Goal: Complete Application Form: Complete application form

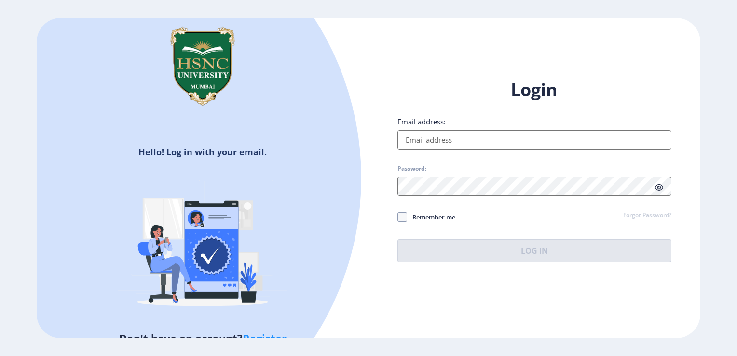
click at [492, 138] on input "Email address:" at bounding box center [535, 139] width 274 height 19
type input "[EMAIL_ADDRESS][DOMAIN_NAME]"
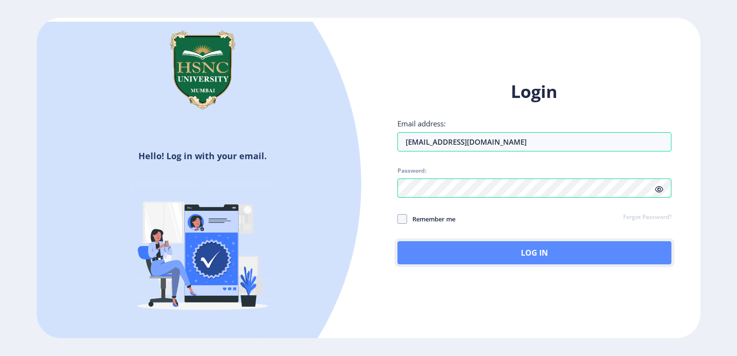
click at [490, 244] on button "Log In" at bounding box center [535, 252] width 274 height 23
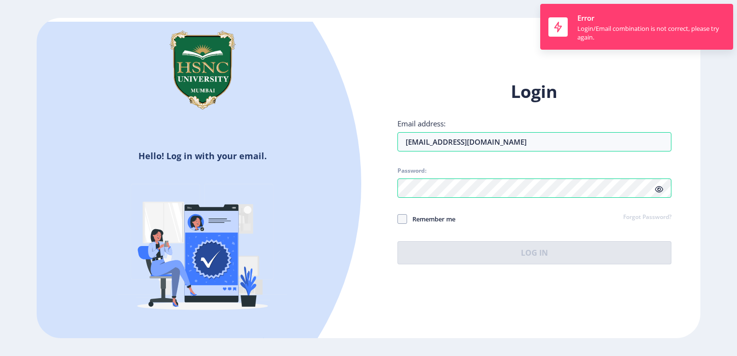
click at [653, 217] on link "Forgot Password?" at bounding box center [648, 217] width 48 height 9
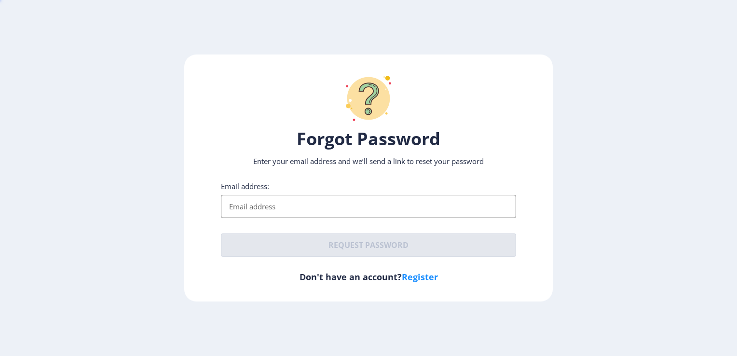
click at [653, 217] on ngx-request-password-page "Forgot Password Enter your email address and we’ll send a link to reset your pa…" at bounding box center [368, 178] width 737 height 247
type input "[EMAIL_ADDRESS][DOMAIN_NAME]"
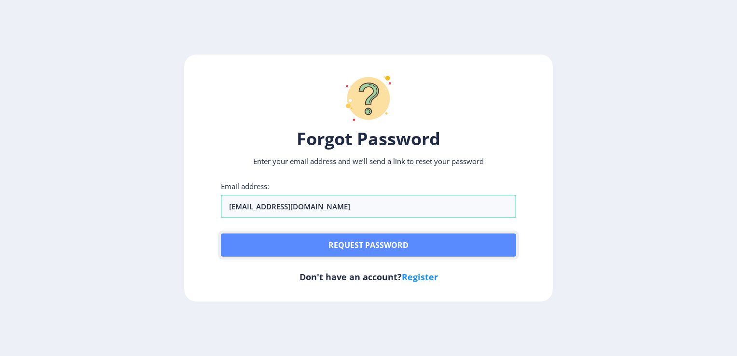
click at [363, 243] on button "Request password" at bounding box center [368, 245] width 295 height 23
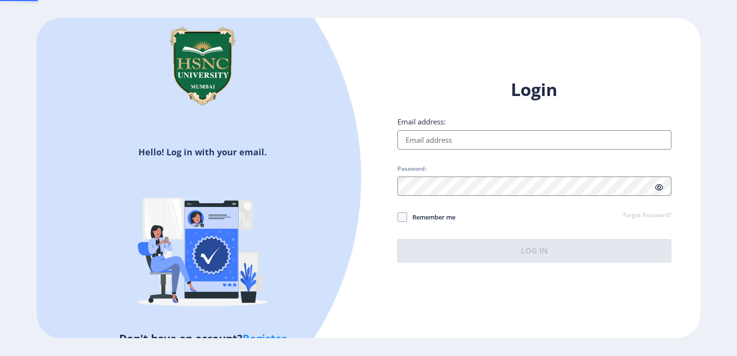
type input "[EMAIL_ADDRESS][DOMAIN_NAME]"
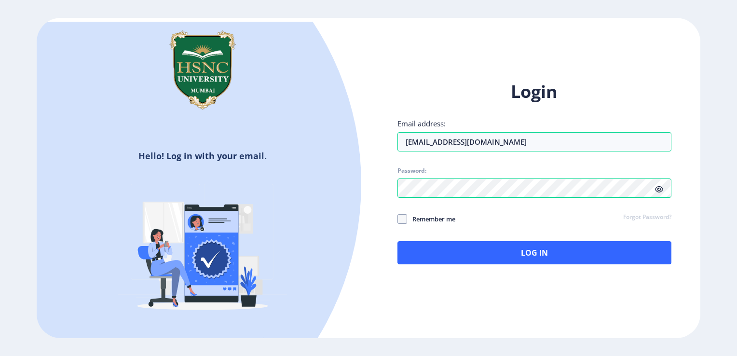
click at [630, 215] on link "Forgot Password?" at bounding box center [648, 217] width 48 height 9
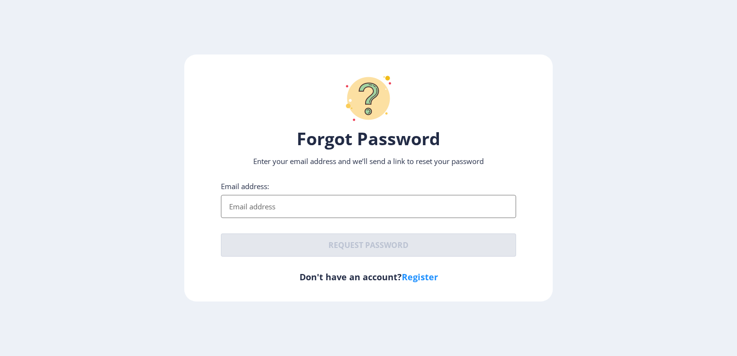
click at [438, 217] on input "Email address:" at bounding box center [368, 206] width 295 height 23
type input "[EMAIL_ADDRESS][DOMAIN_NAME]"
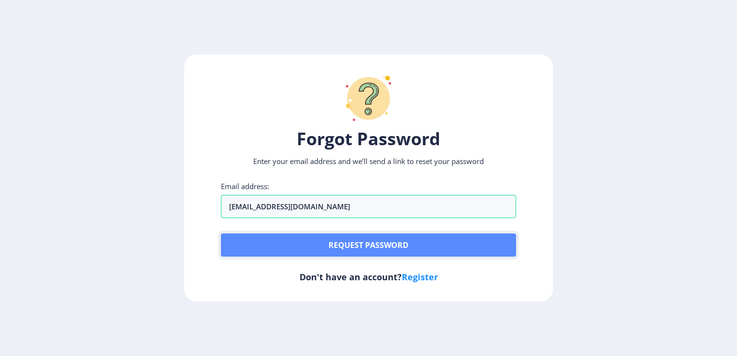
click at [295, 240] on button "Request password" at bounding box center [368, 245] width 295 height 23
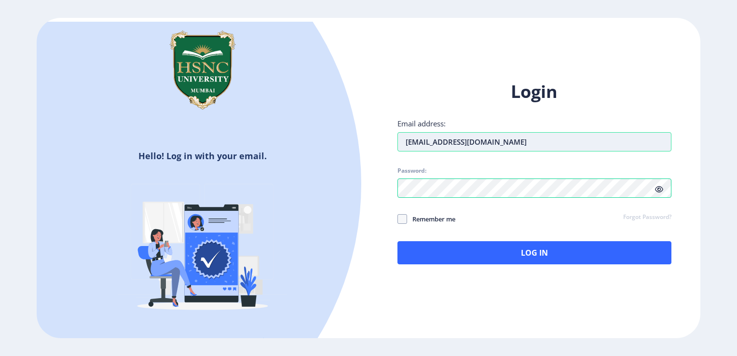
click at [539, 148] on input "[EMAIL_ADDRESS][DOMAIN_NAME]" at bounding box center [535, 141] width 274 height 19
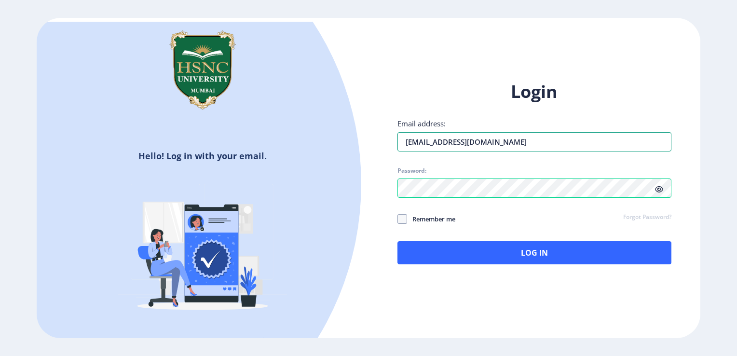
drag, startPoint x: 528, startPoint y: 142, endPoint x: 348, endPoint y: 153, distance: 180.9
click at [348, 153] on div "Hello! Log in with your email. Don't have an account? Register Login Email addr…" at bounding box center [369, 178] width 664 height 320
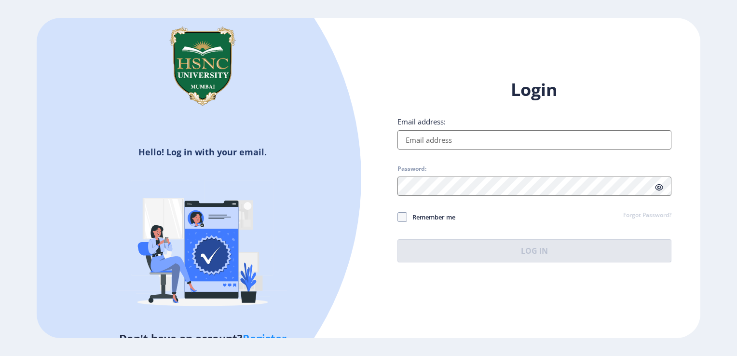
type input "[EMAIL_ADDRESS][DOMAIN_NAME]"
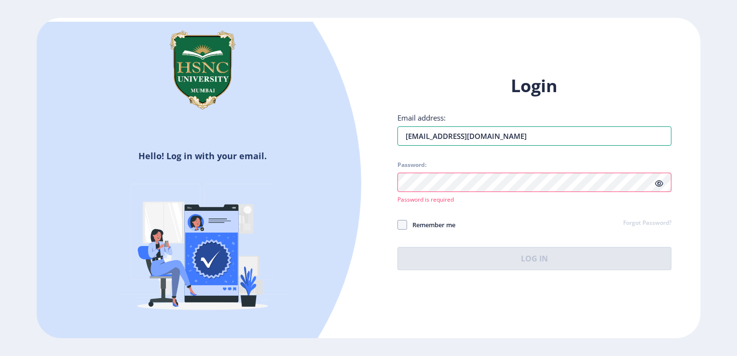
drag, startPoint x: 496, startPoint y: 132, endPoint x: 364, endPoint y: 147, distance: 133.1
click at [364, 147] on div "Hello! Log in with your email. Don't have an account? Register Login Email addr…" at bounding box center [369, 178] width 664 height 320
click at [402, 242] on div "Login Email address: Password: Password is required Remember me Forgot Password…" at bounding box center [535, 172] width 274 height 196
click at [537, 121] on div "Email address:" at bounding box center [535, 129] width 274 height 33
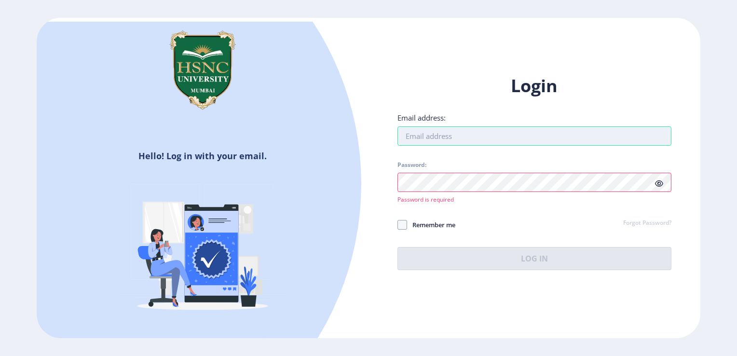
click at [521, 129] on input "Email address:" at bounding box center [535, 135] width 274 height 19
type input "[EMAIL_ADDRESS][DOMAIN_NAME]"
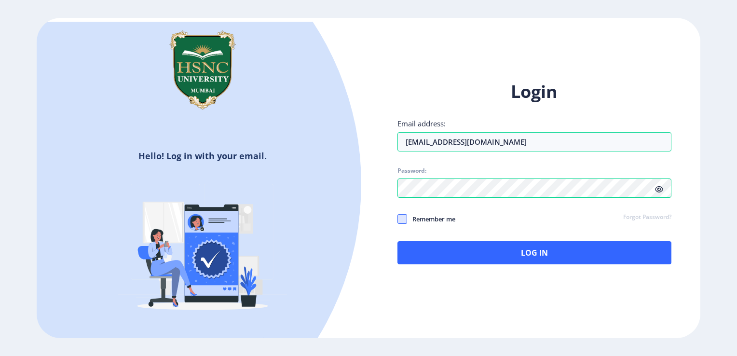
click at [403, 220] on span at bounding box center [403, 219] width 10 height 10
click at [398, 219] on input "Remember me" at bounding box center [398, 219] width 0 height 0
checkbox input "true"
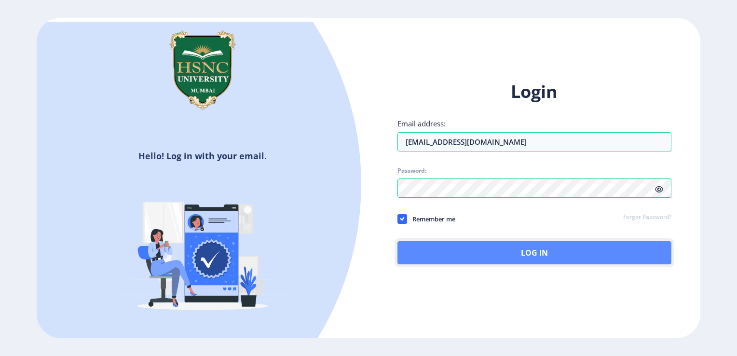
click at [437, 248] on button "Log In" at bounding box center [535, 252] width 274 height 23
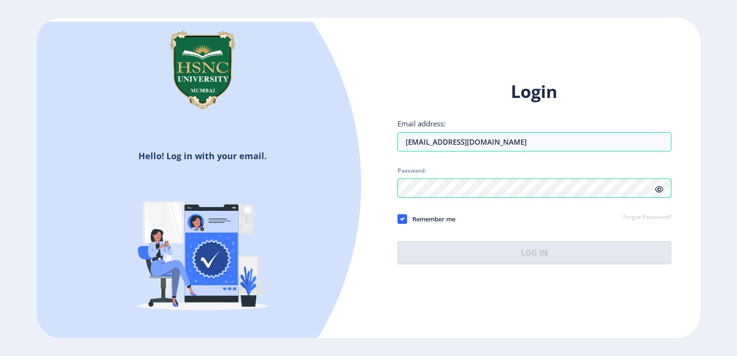
click at [651, 219] on link "Forgot Password?" at bounding box center [648, 217] width 48 height 9
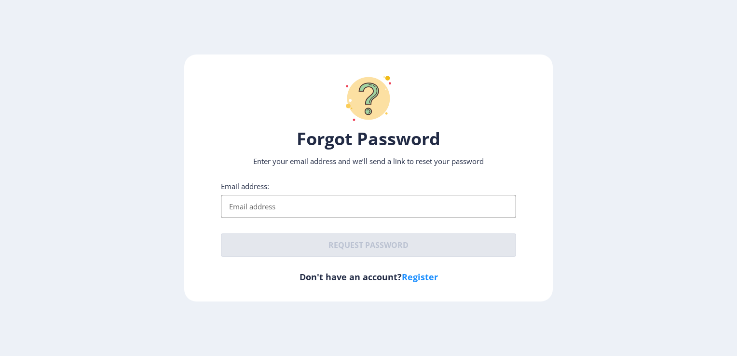
click at [438, 203] on input "Email address:" at bounding box center [368, 206] width 295 height 23
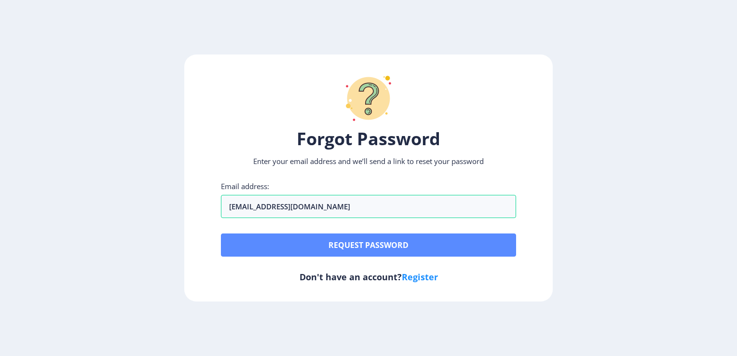
type input "[EMAIL_ADDRESS][DOMAIN_NAME]"
click at [434, 242] on button "Request password" at bounding box center [368, 245] width 295 height 23
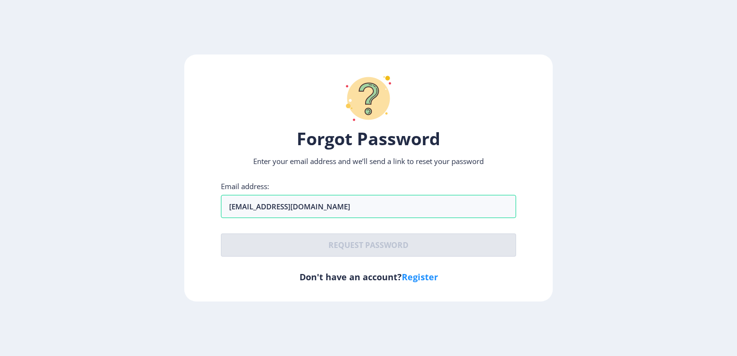
click at [423, 281] on link "Register" at bounding box center [420, 277] width 36 height 12
select select
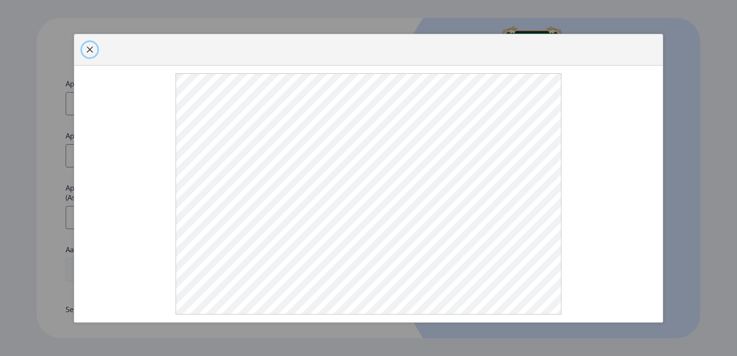
click at [86, 50] on span "button" at bounding box center [90, 50] width 8 height 8
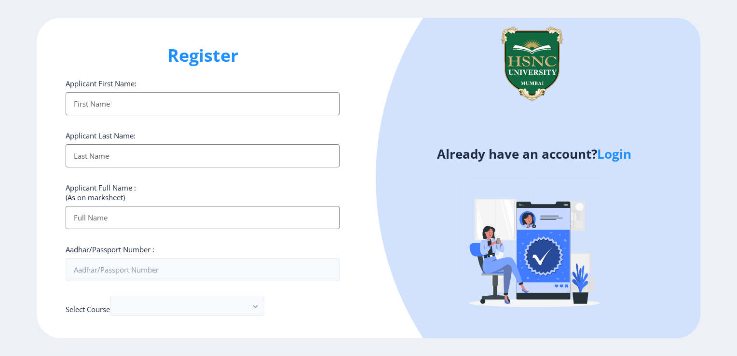
click at [140, 99] on input "Applicant First Name:" at bounding box center [203, 103] width 274 height 23
type input "pal"
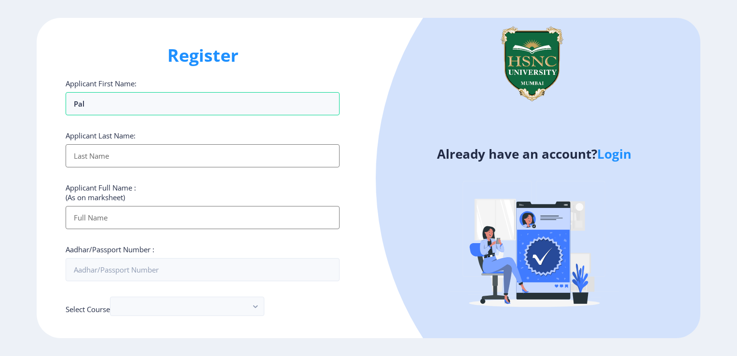
click at [266, 155] on input "Applicant First Name:" at bounding box center [203, 155] width 274 height 23
type input "[DEMOGRAPHIC_DATA]"
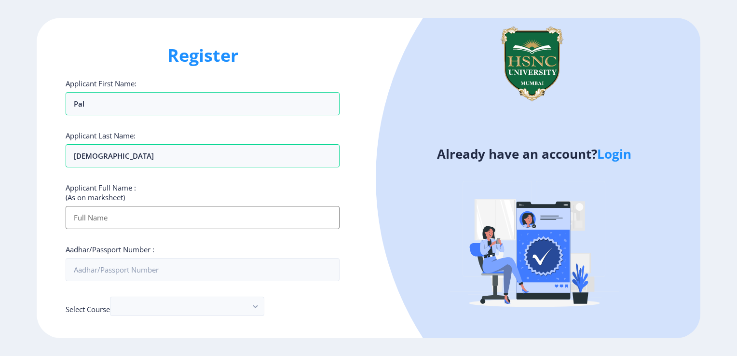
click at [311, 223] on input "Applicant First Name:" at bounding box center [203, 217] width 274 height 23
type input "Pal [PERSON_NAME]"
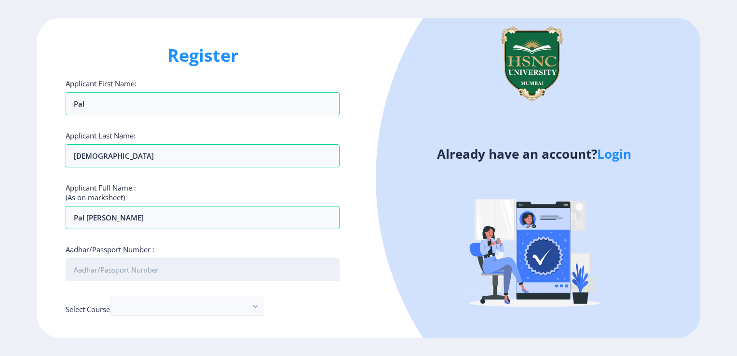
click at [176, 275] on input "Aadhar/Passport Number :" at bounding box center [203, 269] width 274 height 23
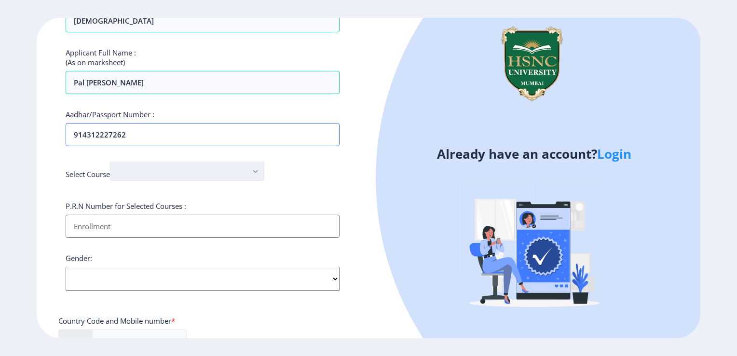
type input "914312227262"
click at [234, 169] on button "button" at bounding box center [187, 171] width 154 height 19
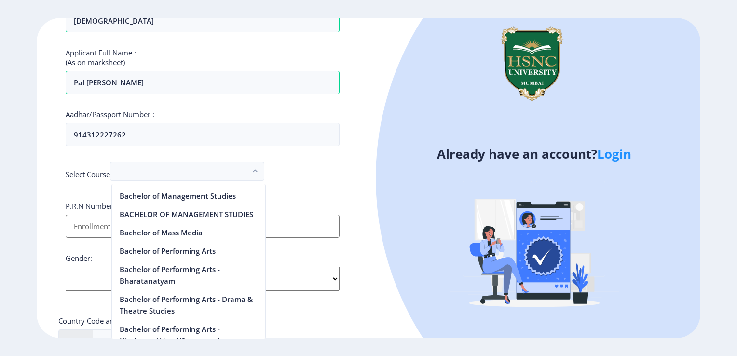
scroll to position [525, 0]
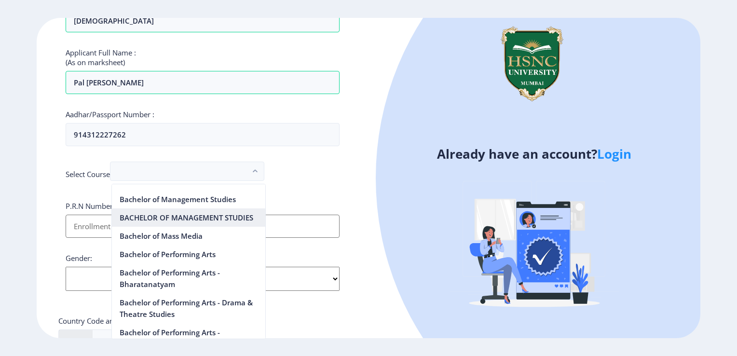
click at [200, 222] on nb-option "BACHELOR OF MANAGEMENT STUDIES" at bounding box center [188, 217] width 153 height 18
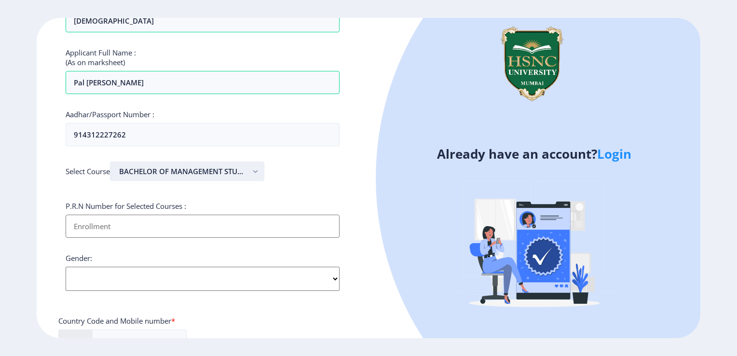
click at [243, 177] on button "BACHELOR OF MANAGEMENT STUDIES" at bounding box center [187, 171] width 154 height 19
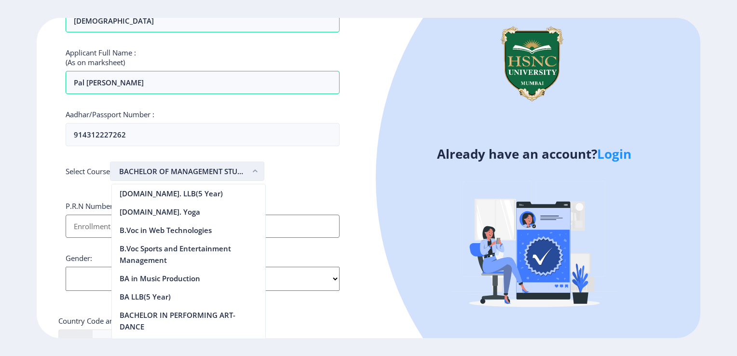
scroll to position [486, 0]
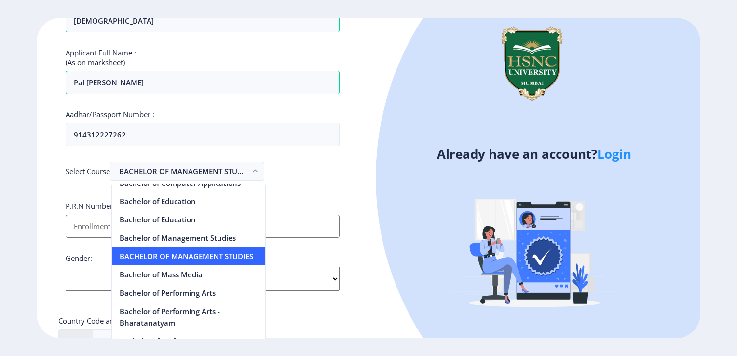
click at [276, 166] on div "Select Course BACHELOR OF MANAGEMENT STUDIES" at bounding box center [203, 174] width 274 height 24
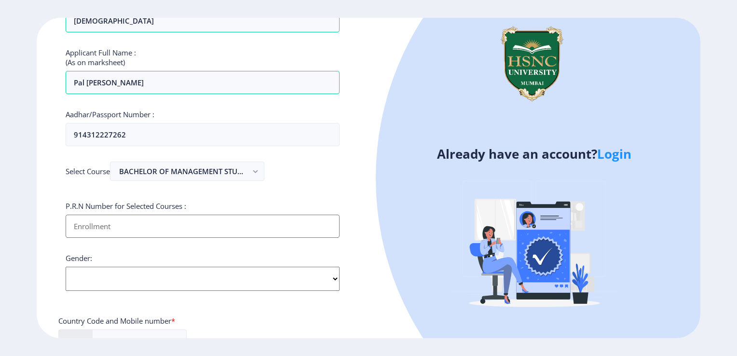
click at [233, 218] on input "Applicant First Name:" at bounding box center [203, 226] width 274 height 23
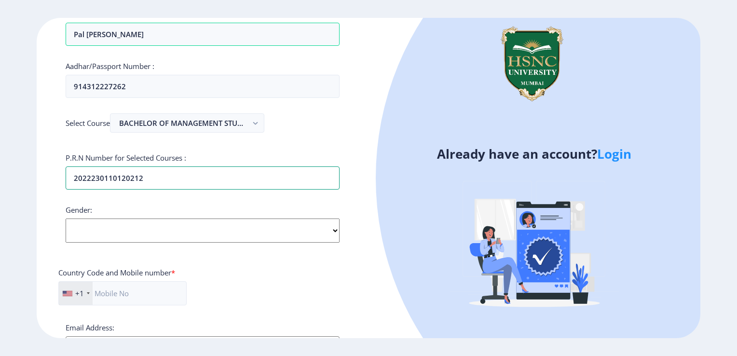
type input "2022230110120212"
click at [233, 224] on select "Select Gender [DEMOGRAPHIC_DATA] [DEMOGRAPHIC_DATA] Other" at bounding box center [203, 231] width 274 height 24
select select "[DEMOGRAPHIC_DATA]"
click at [66, 219] on select "Select Gender [DEMOGRAPHIC_DATA] [DEMOGRAPHIC_DATA] Other" at bounding box center [203, 231] width 274 height 24
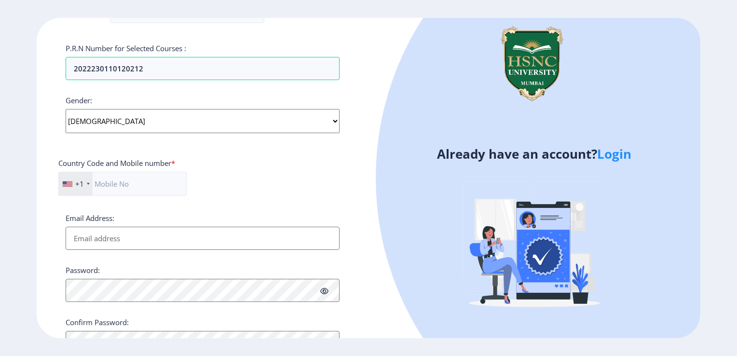
scroll to position [317, 0]
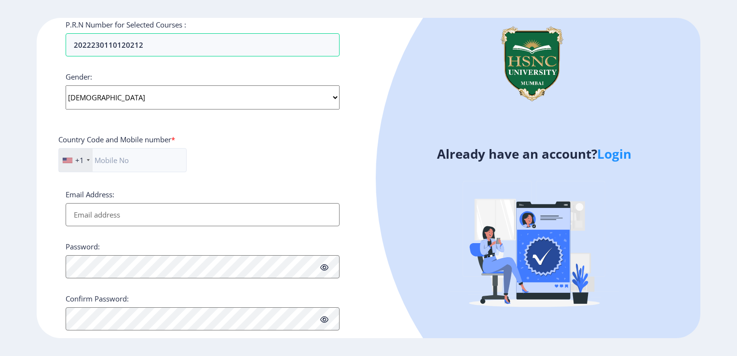
click at [83, 154] on div "+1" at bounding box center [76, 160] width 34 height 23
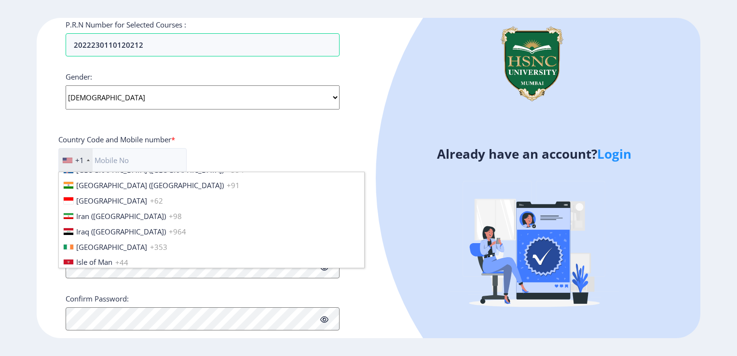
scroll to position [1528, 0]
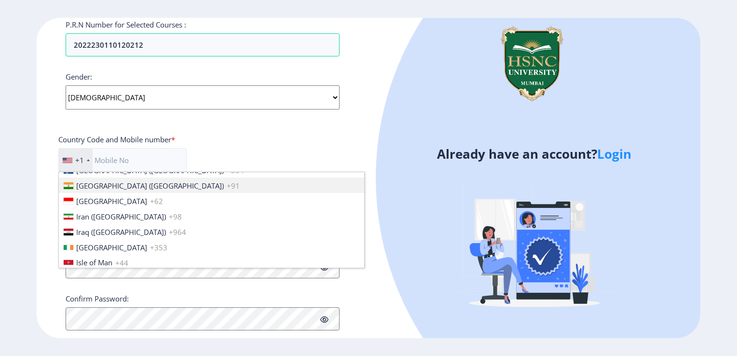
click at [107, 181] on span "[GEOGRAPHIC_DATA] ([GEOGRAPHIC_DATA])" at bounding box center [150, 186] width 148 height 10
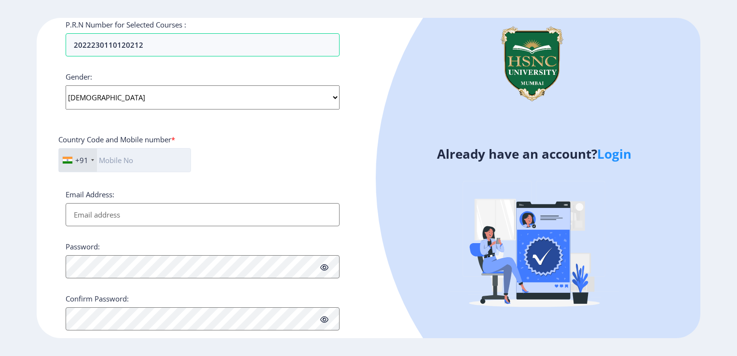
click at [146, 153] on input "text" at bounding box center [124, 160] width 133 height 24
type input "7506719980"
click at [251, 217] on input "Email Address:" at bounding box center [203, 214] width 274 height 23
type input "[EMAIL_ADDRESS][DOMAIN_NAME]"
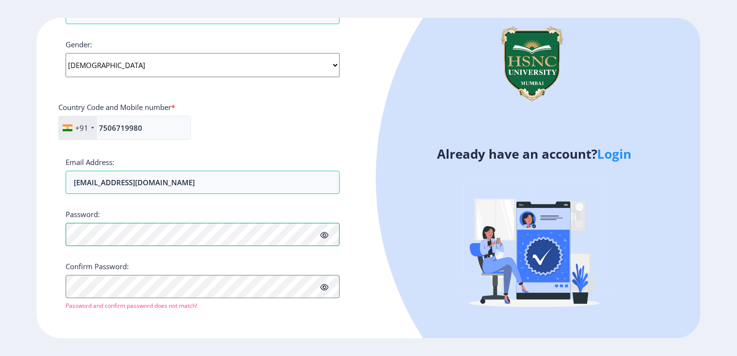
scroll to position [349, 0]
click at [323, 232] on icon at bounding box center [324, 235] width 8 height 7
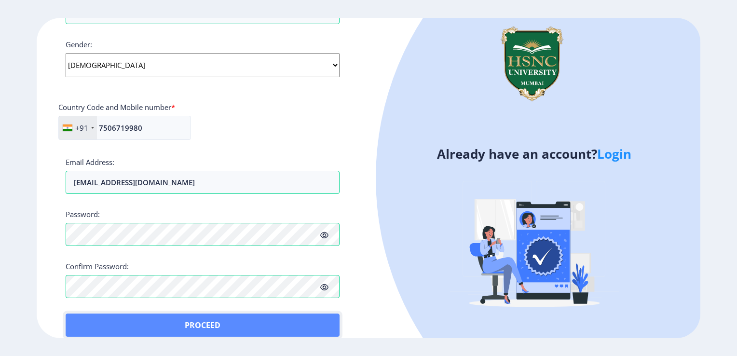
click at [99, 319] on button "Proceed" at bounding box center [203, 325] width 274 height 23
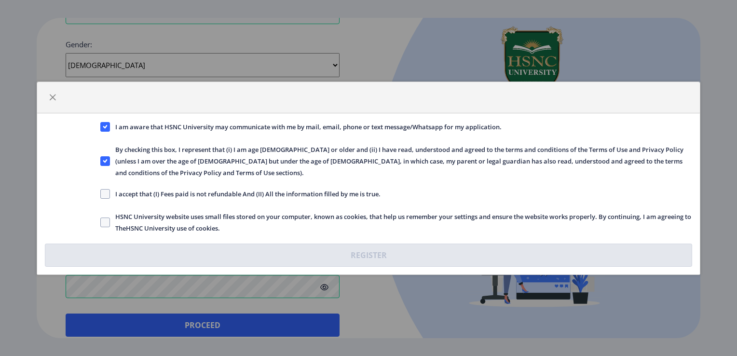
click at [101, 199] on label "I accept that (I) Fees paid is not refundable And (II) All the information fill…" at bounding box center [240, 194] width 280 height 12
click at [101, 194] on input "I accept that (I) Fees paid is not refundable And (II) All the information fill…" at bounding box center [100, 194] width 0 height 0
checkbox input "true"
click at [103, 219] on span at bounding box center [105, 223] width 10 height 10
click at [101, 222] on input "HSNC University website uses small files stored on your computer, known as cook…" at bounding box center [100, 222] width 0 height 0
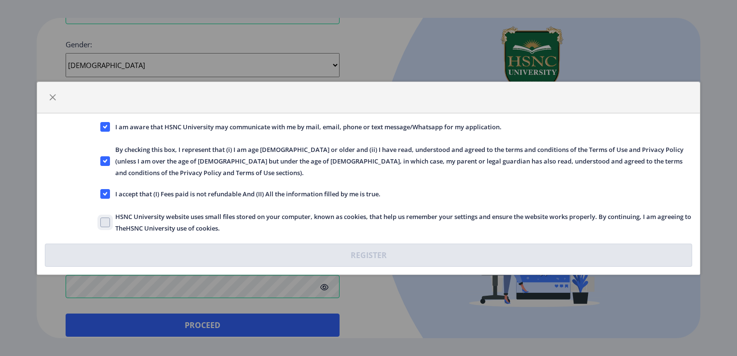
checkbox input "true"
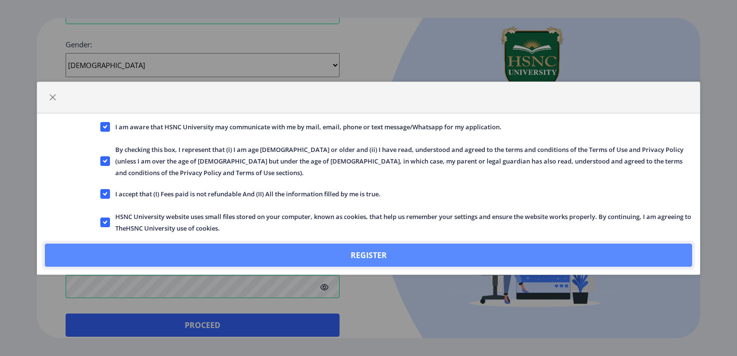
click at [130, 247] on button "Register" at bounding box center [368, 255] width 647 height 23
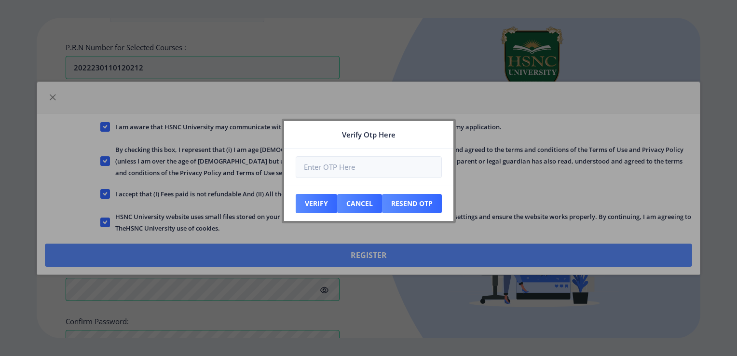
scroll to position [403, 0]
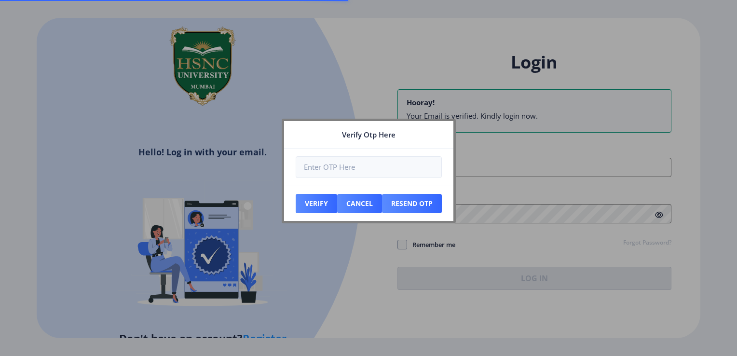
type input "[EMAIL_ADDRESS][DOMAIN_NAME]"
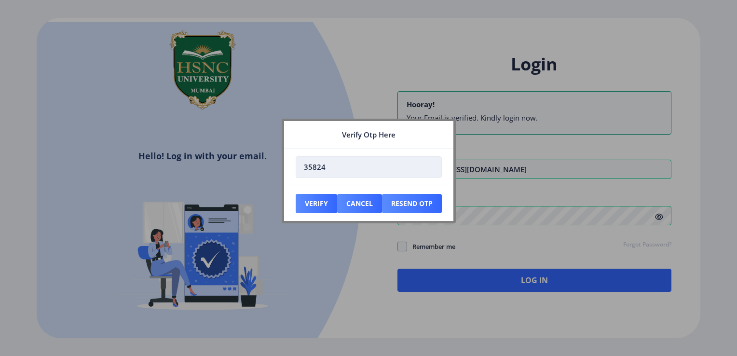
click at [311, 167] on input "35824" at bounding box center [369, 167] width 146 height 22
type input "351824"
click at [312, 205] on button "Verify" at bounding box center [317, 203] width 42 height 19
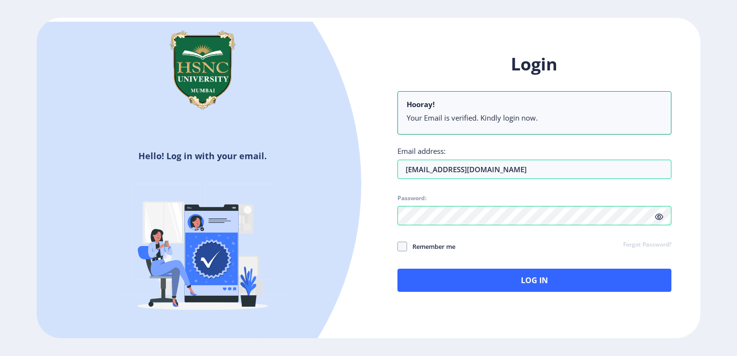
click at [660, 217] on icon at bounding box center [659, 216] width 8 height 7
click at [406, 247] on span at bounding box center [403, 247] width 10 height 10
click at [398, 247] on input "Remember me" at bounding box center [398, 246] width 0 height 0
checkbox input "true"
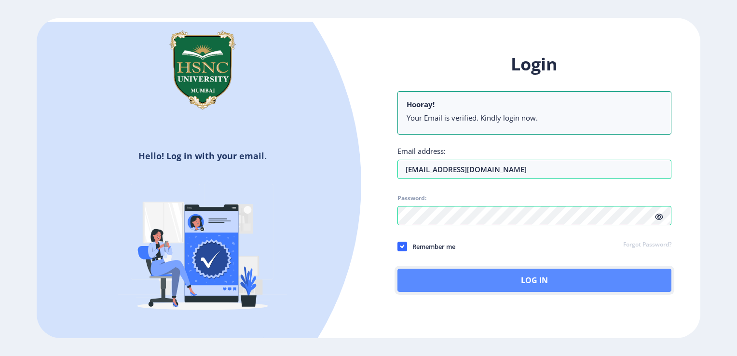
click at [442, 278] on button "Log In" at bounding box center [535, 280] width 274 height 23
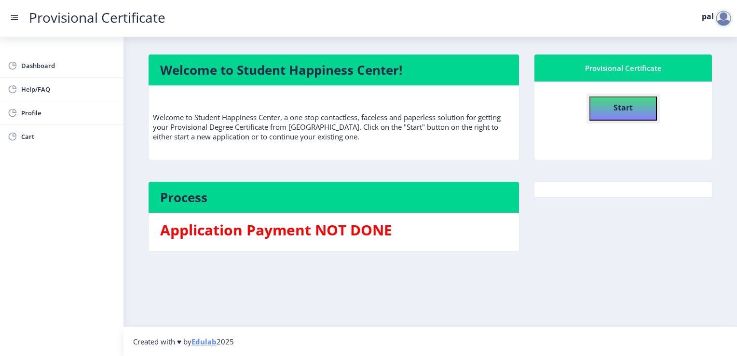
click at [612, 119] on button "Start" at bounding box center [624, 109] width 68 height 24
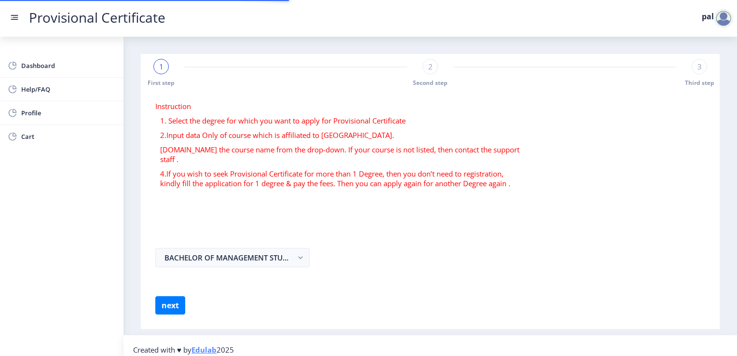
select select
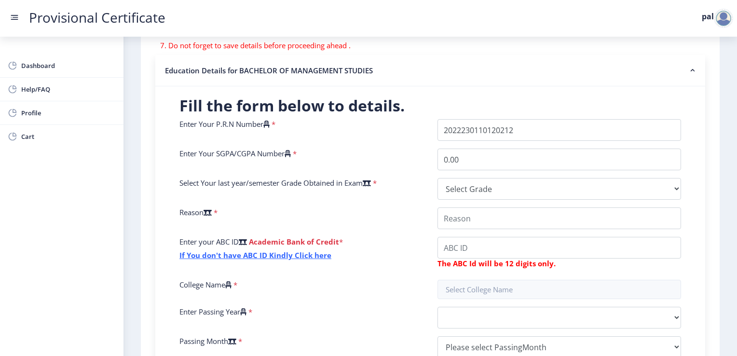
scroll to position [172, 0]
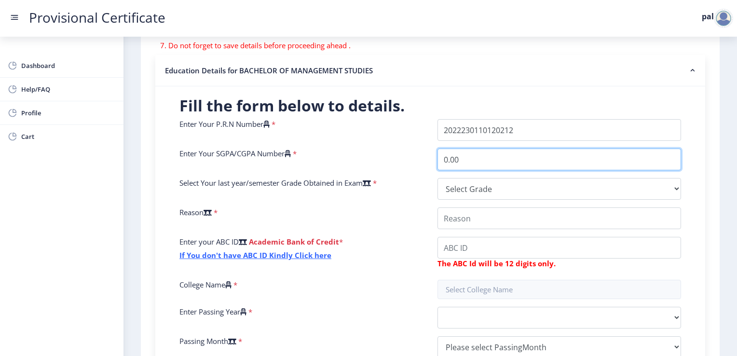
click at [480, 157] on input "0.00" at bounding box center [560, 160] width 244 height 22
type input "0"
type input "9.93"
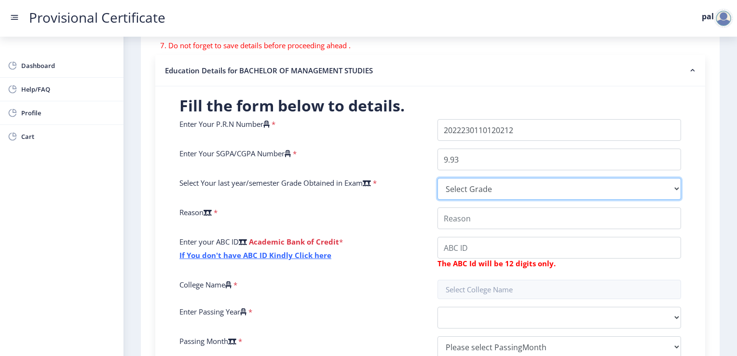
click at [467, 186] on select "Select Grade O A+ A B+ B C D F(Fail)" at bounding box center [560, 189] width 244 height 22
select select "A+"
click at [438, 178] on select "Select Grade O A+ A B+ B C D F(Fail)" at bounding box center [560, 189] width 244 height 22
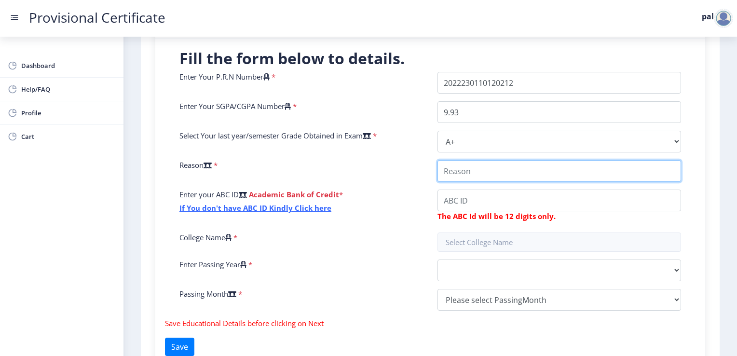
click at [472, 174] on input "College Name" at bounding box center [560, 171] width 244 height 22
click at [467, 173] on input "College Name" at bounding box center [560, 171] width 244 height 22
click at [546, 170] on input "College Name" at bounding box center [560, 171] width 244 height 22
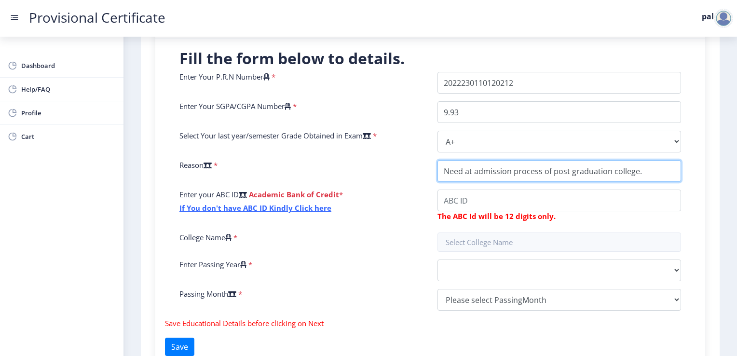
click at [467, 166] on input "College Name" at bounding box center [560, 171] width 244 height 22
click at [546, 172] on input "College Name" at bounding box center [560, 171] width 244 height 22
type input "Need for admission process at the post graduation college."
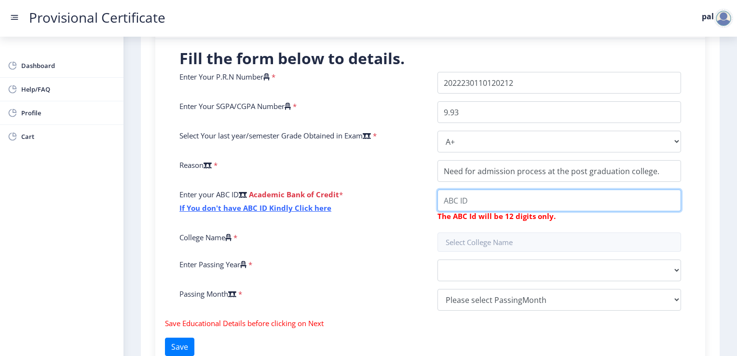
click at [615, 197] on input "College Name" at bounding box center [560, 201] width 244 height 22
type input "975889651861"
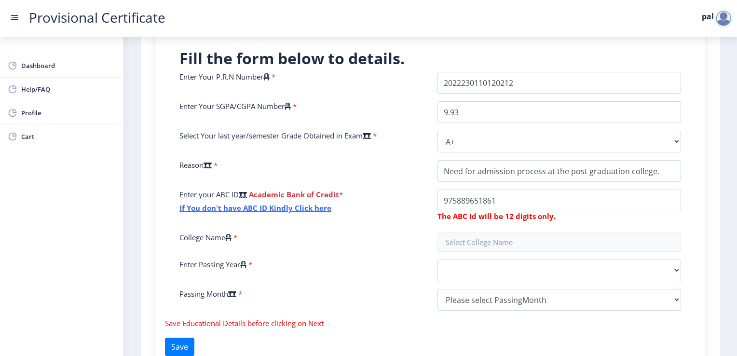
click at [583, 252] on div "Enter Your P.R.N Number * Enter Your SGPA/CGPA Number * 9.93 Select Your last y…" at bounding box center [430, 195] width 516 height 247
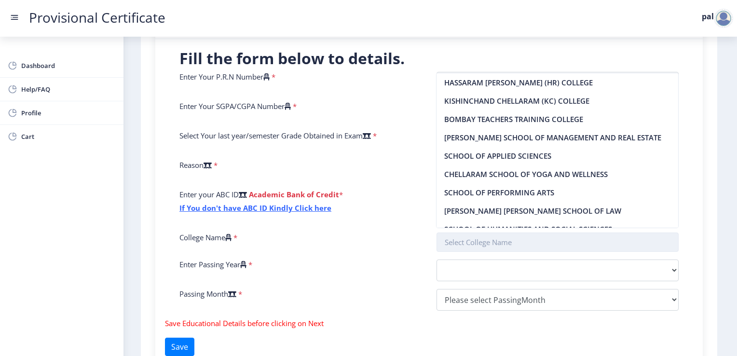
click at [568, 242] on input "text" at bounding box center [558, 242] width 243 height 19
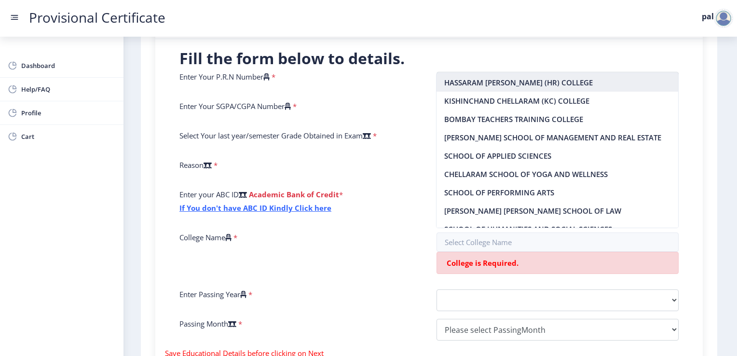
click at [544, 83] on nb-option "HASSARAM [PERSON_NAME] (HR) COLLEGE" at bounding box center [558, 82] width 242 height 18
type input "HASSARAM [PERSON_NAME] (HR) COLLEGE"
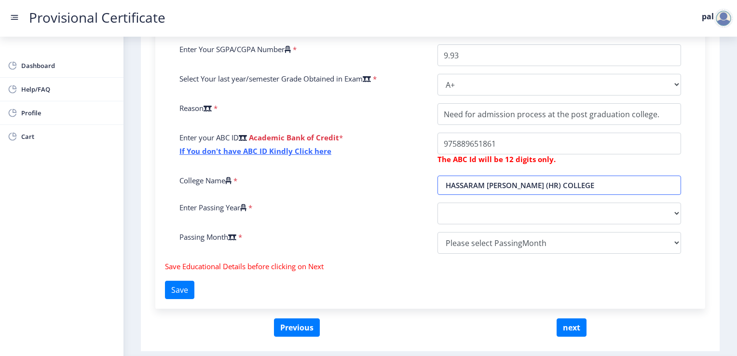
scroll to position [276, 0]
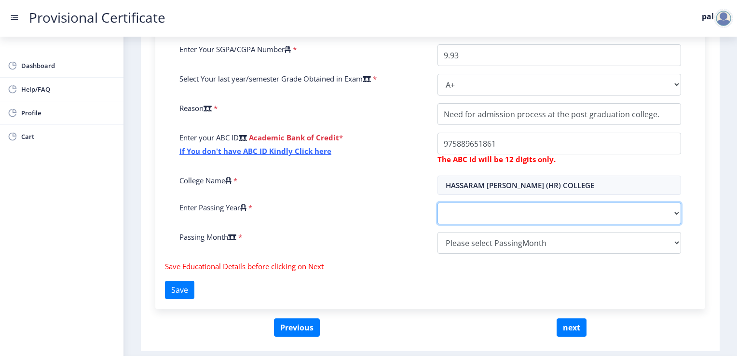
click at [511, 217] on select "2025 2024 2023 2022 2021 2020 2019 2018 2017 2016 2015 2014 2013 2012 2011 2010…" at bounding box center [560, 214] width 244 height 22
select select "2025"
click at [438, 203] on select "2025 2024 2023 2022 2021 2020 2019 2018 2017 2016 2015 2014 2013 2012 2011 2010…" at bounding box center [560, 214] width 244 height 22
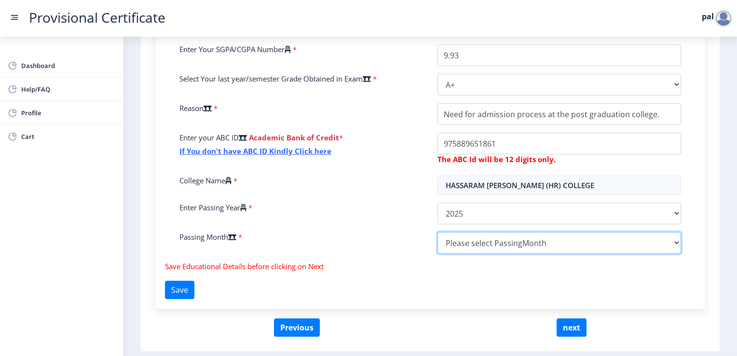
click at [464, 252] on select "Please select PassingMonth (01) January (02) February (03) March (04) April (05…" at bounding box center [560, 243] width 244 height 22
select select "June"
click at [438, 232] on select "Please select PassingMonth (01) January (02) February (03) March (04) April (05…" at bounding box center [560, 243] width 244 height 22
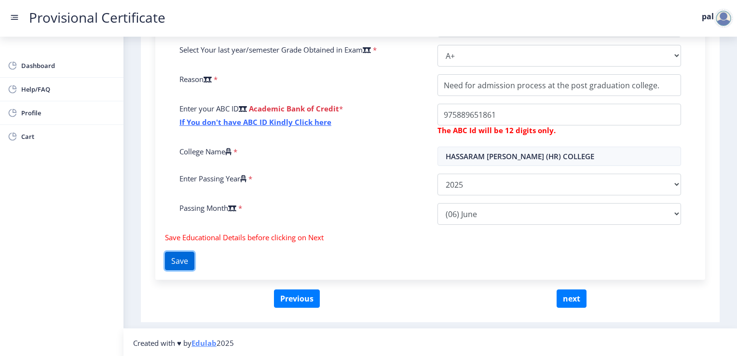
click at [194, 259] on button "Save" at bounding box center [179, 261] width 29 height 18
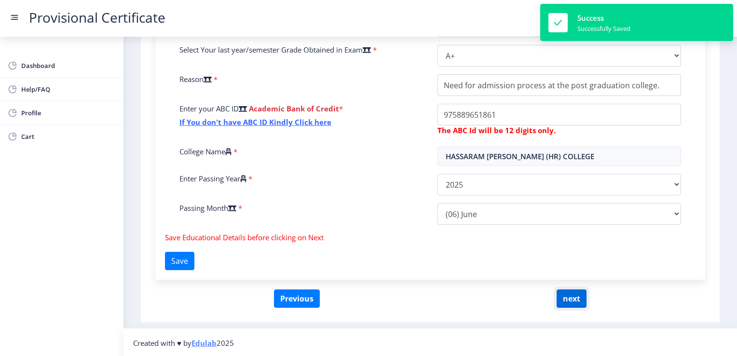
click at [583, 297] on button "next" at bounding box center [572, 299] width 30 height 18
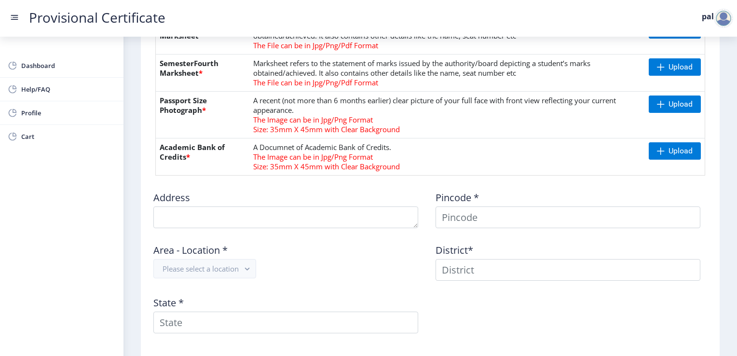
scroll to position [367, 0]
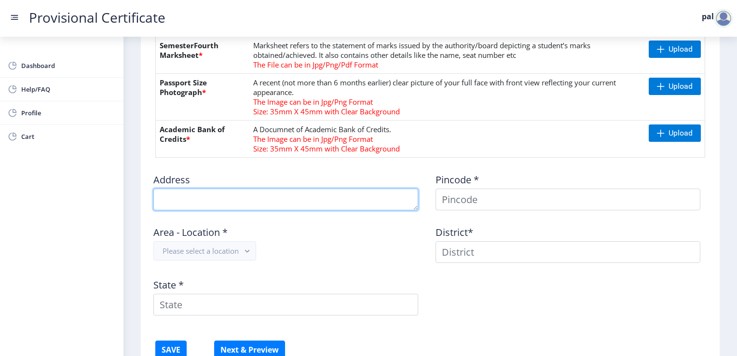
click at [307, 198] on textarea at bounding box center [285, 200] width 265 height 22
type textarea "E/[STREET_ADDRESS][PERSON_NAME][PERSON_NAME]"
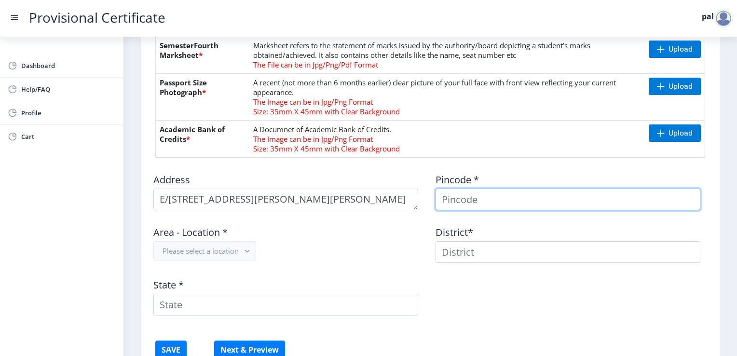
type input "Pal"
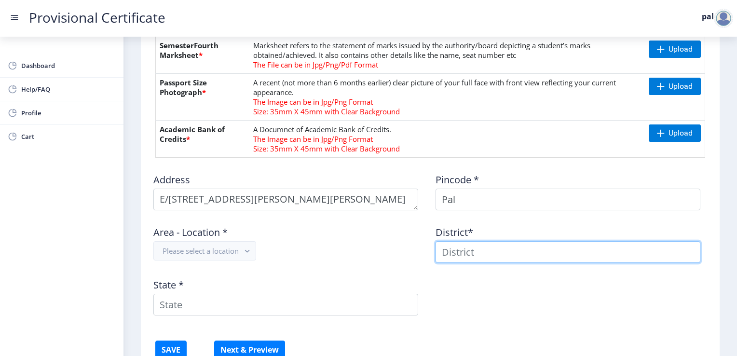
type input "Pal"
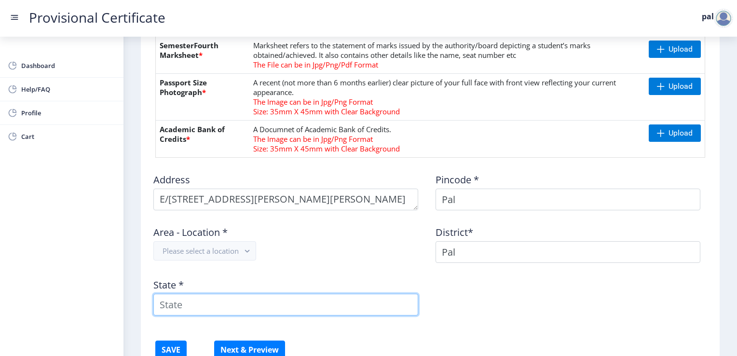
type input "[GEOGRAPHIC_DATA]"
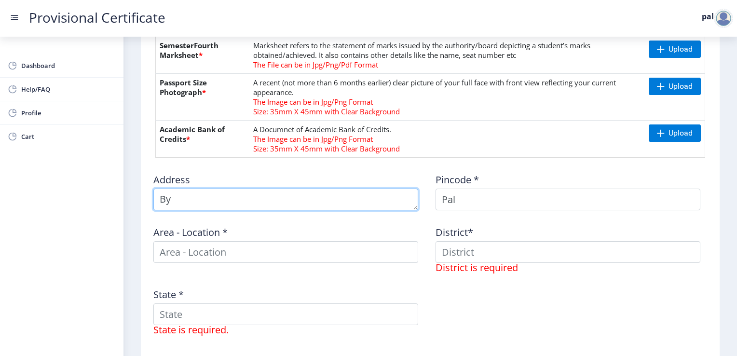
type textarea "B"
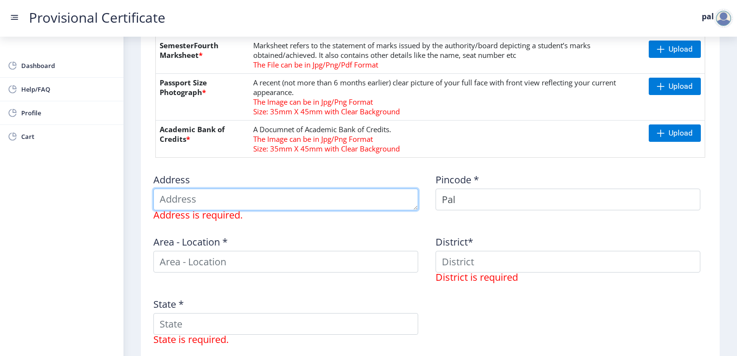
click at [277, 195] on textarea at bounding box center [285, 200] width 265 height 22
type textarea "E/[STREET_ADDRESS][PERSON_NAME][PERSON_NAME]"
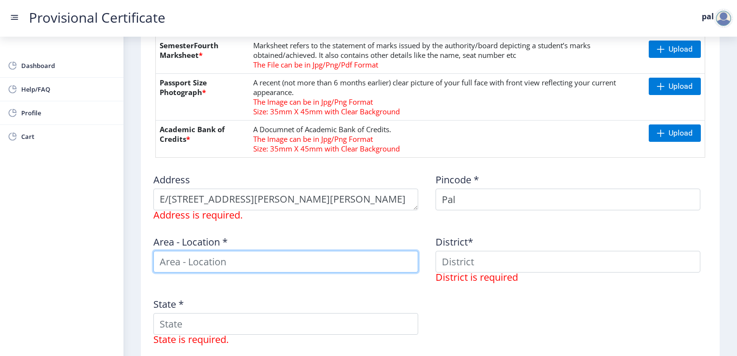
type input "Pal"
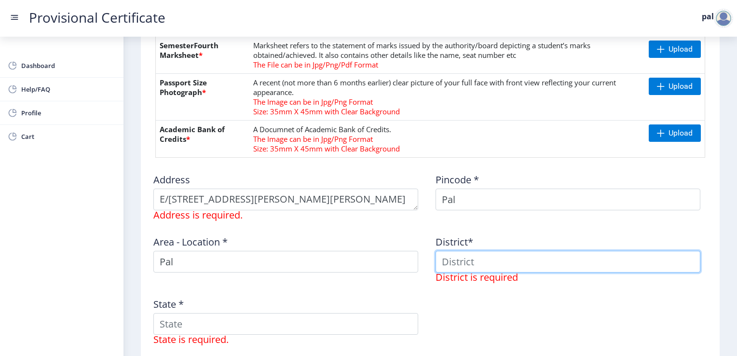
type input "Pal"
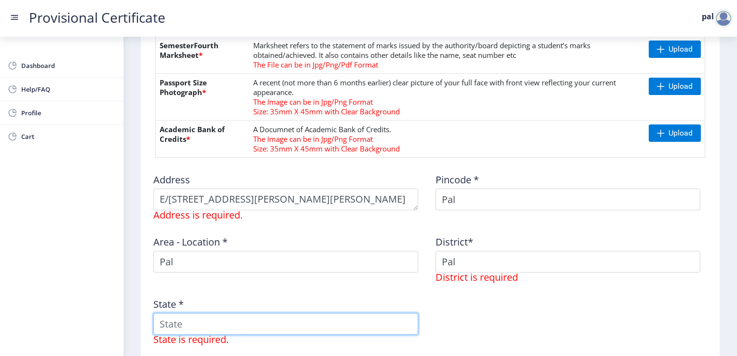
type input "[GEOGRAPHIC_DATA]"
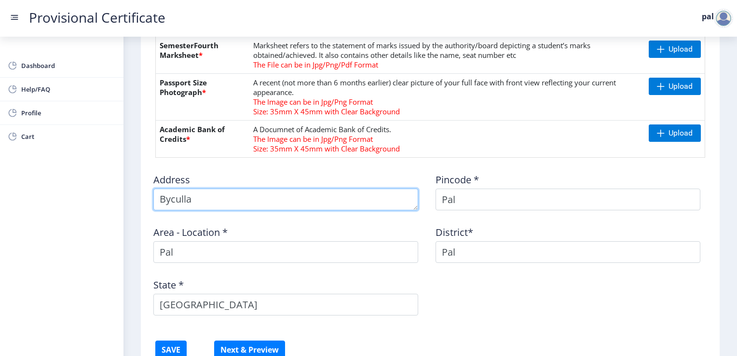
click at [264, 200] on textarea at bounding box center [285, 200] width 265 height 22
click at [165, 198] on textarea at bounding box center [285, 200] width 265 height 22
click at [219, 199] on textarea at bounding box center [285, 200] width 265 height 22
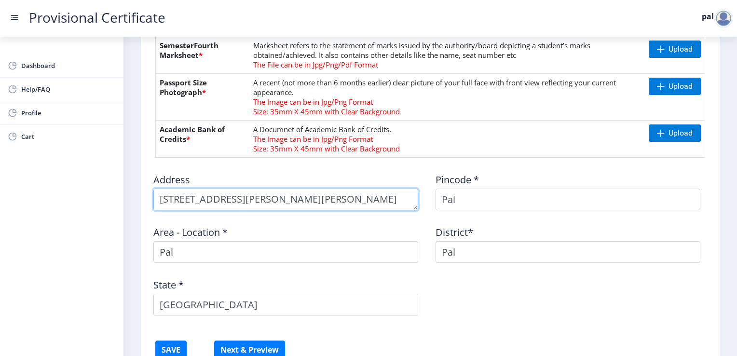
scroll to position [10, 0]
type textarea "[STREET_ADDRESS][PERSON_NAME][PERSON_NAME]"
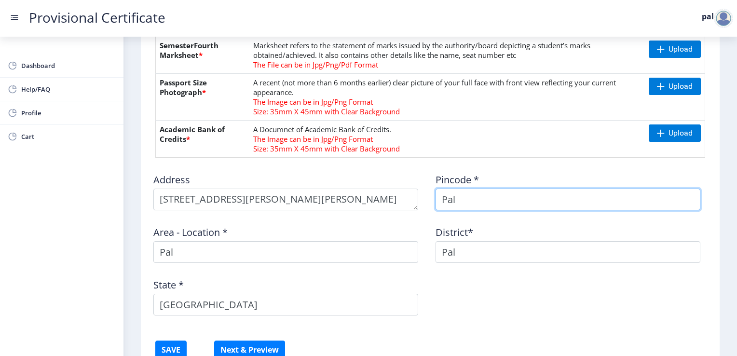
click at [486, 202] on input "Pal" at bounding box center [568, 200] width 265 height 22
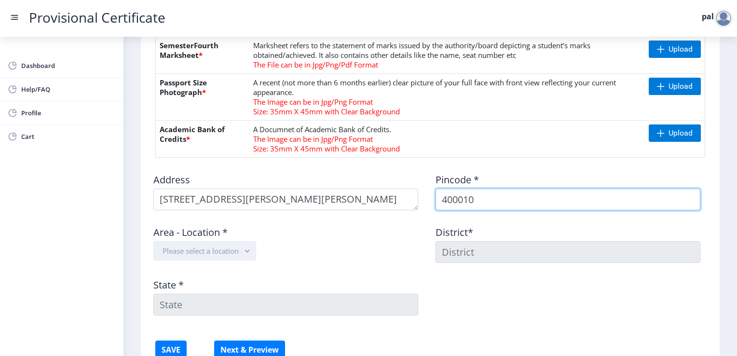
type input "400010"
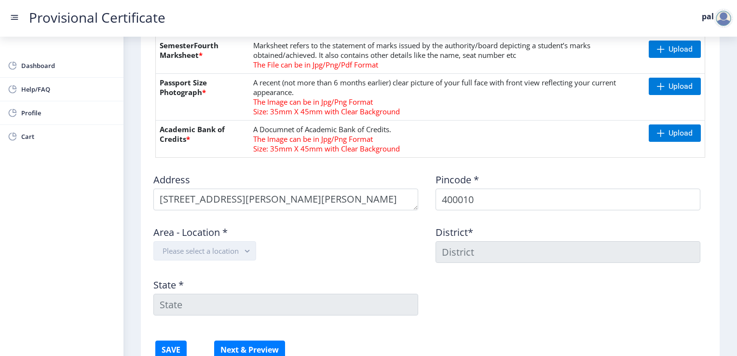
click at [242, 256] on button "Please select a location" at bounding box center [204, 250] width 103 height 19
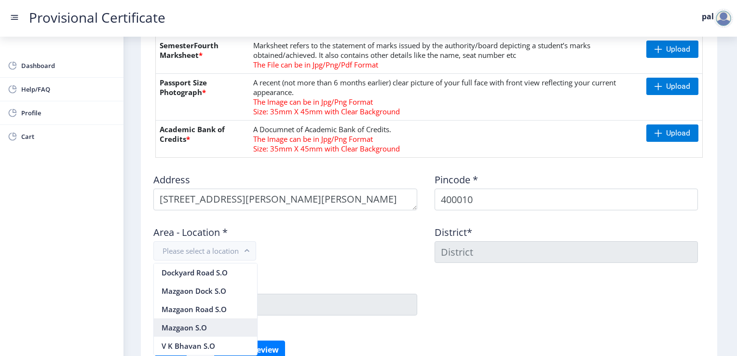
click at [228, 321] on nb-option "Mazgaon S.O" at bounding box center [205, 328] width 103 height 18
type input "[GEOGRAPHIC_DATA]"
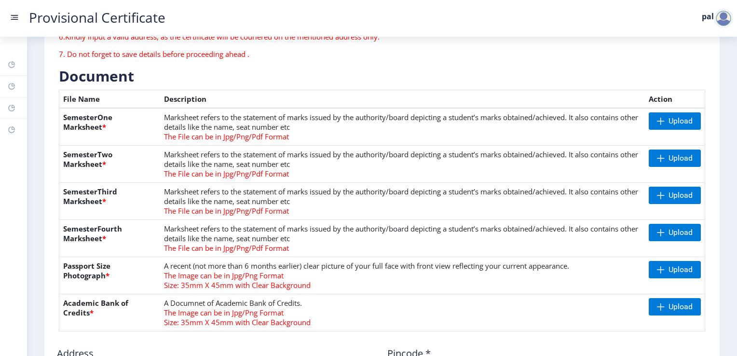
scroll to position [0, 0]
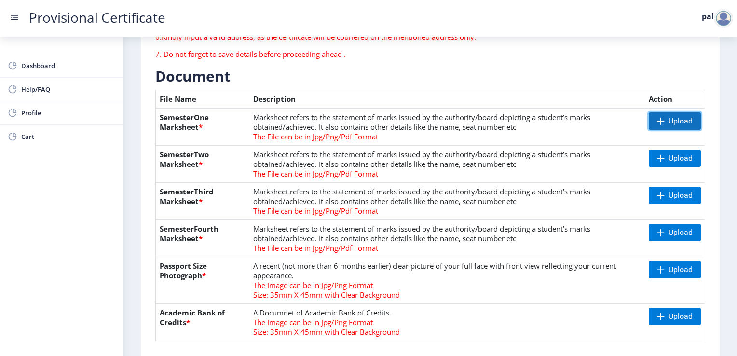
click at [664, 121] on span "Upload" at bounding box center [675, 120] width 52 height 17
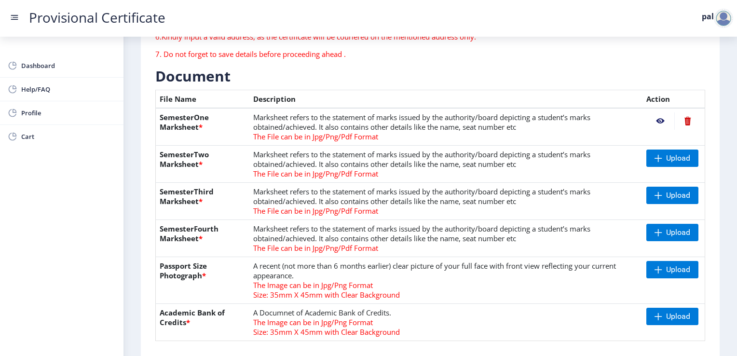
click at [686, 116] on nb-action at bounding box center [688, 120] width 27 height 17
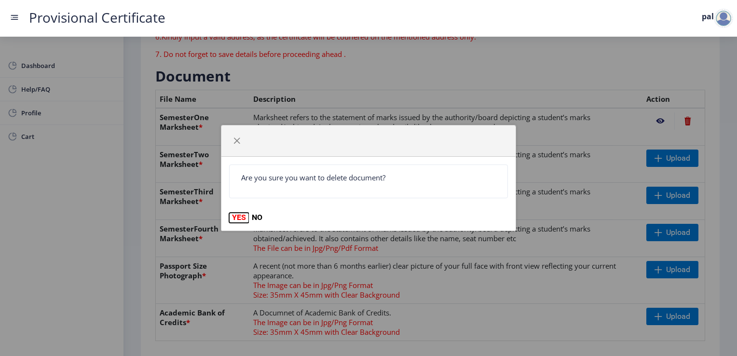
click at [240, 219] on button "YES" at bounding box center [239, 218] width 20 height 10
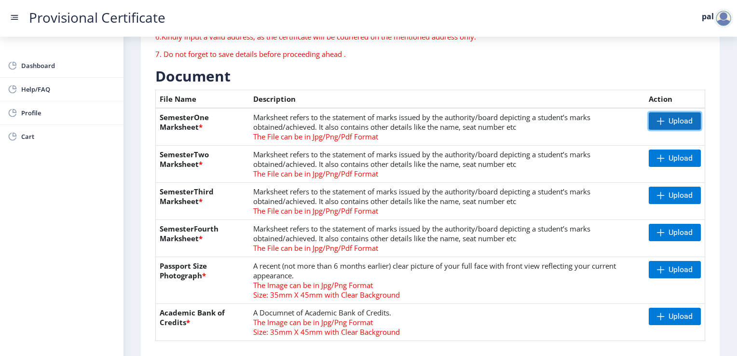
click at [676, 117] on span "Upload" at bounding box center [681, 121] width 24 height 10
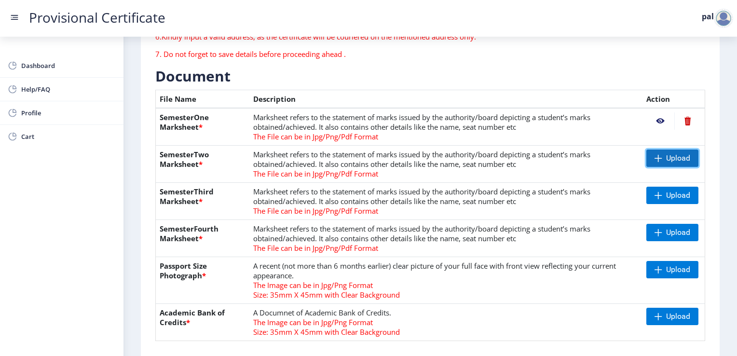
click at [693, 156] on span "Upload" at bounding box center [673, 158] width 52 height 17
click at [657, 198] on span at bounding box center [659, 196] width 8 height 8
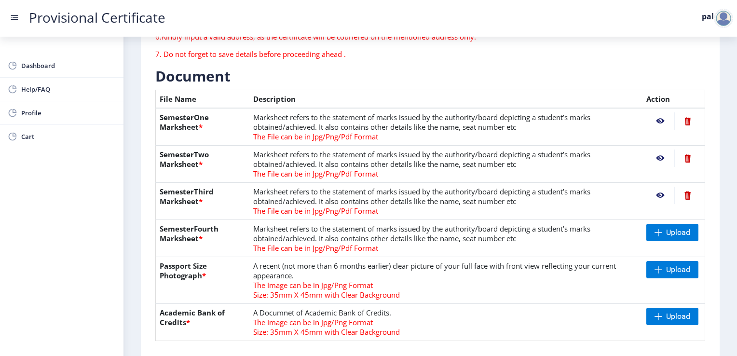
click at [697, 226] on div "Upload" at bounding box center [674, 232] width 55 height 17
click at [687, 228] on span "Upload" at bounding box center [679, 233] width 24 height 10
click at [689, 235] on nb-action at bounding box center [688, 232] width 27 height 17
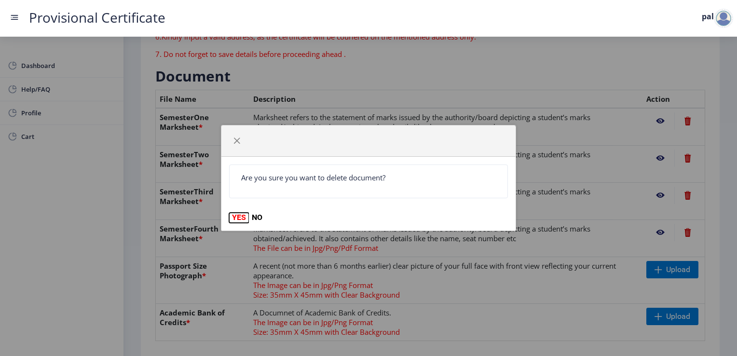
click at [239, 222] on button "YES" at bounding box center [239, 218] width 20 height 10
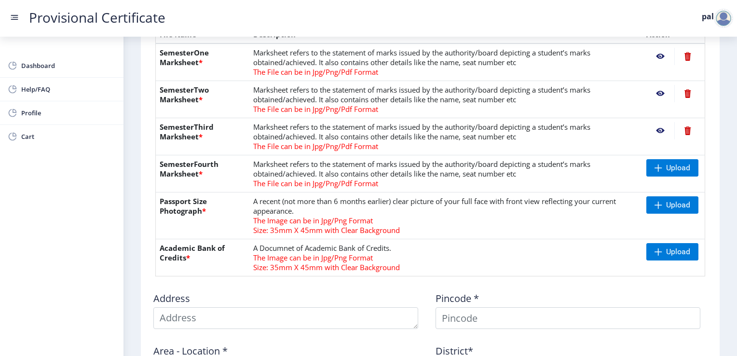
scroll to position [247, 0]
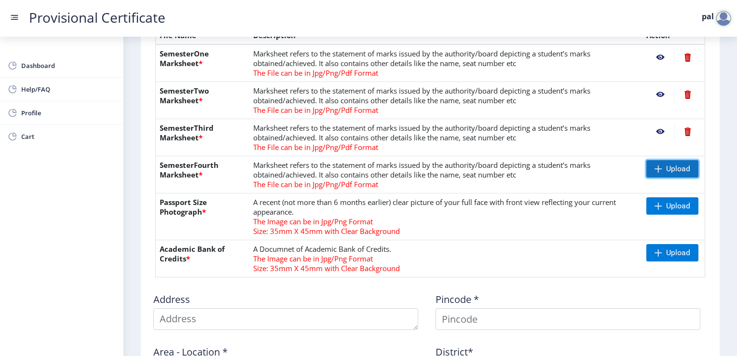
click at [667, 165] on span "Upload" at bounding box center [679, 169] width 24 height 10
click at [676, 207] on span "Upload" at bounding box center [679, 206] width 24 height 10
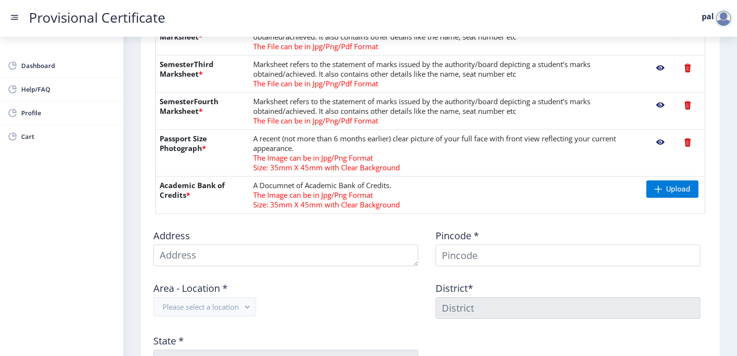
scroll to position [311, 0]
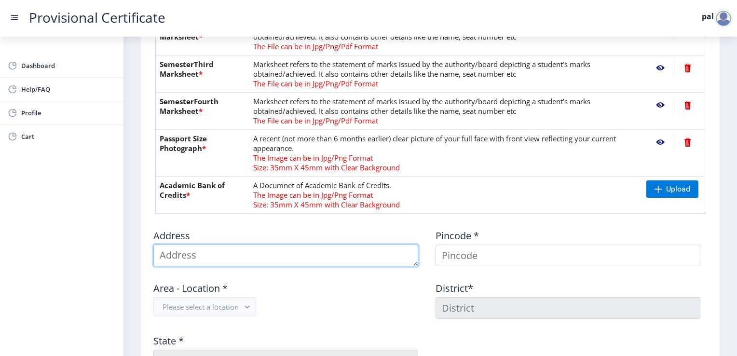
click at [230, 259] on textarea at bounding box center [285, 256] width 265 height 22
type textarea "E/[STREET_ADDRESS][PERSON_NAME][PERSON_NAME]"
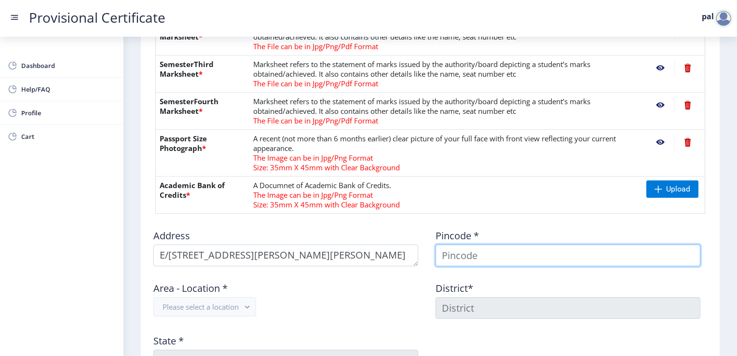
type input "Pal"
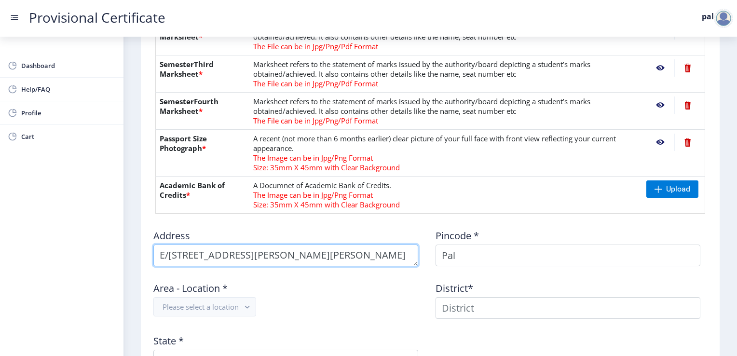
type textarea "Byculla"
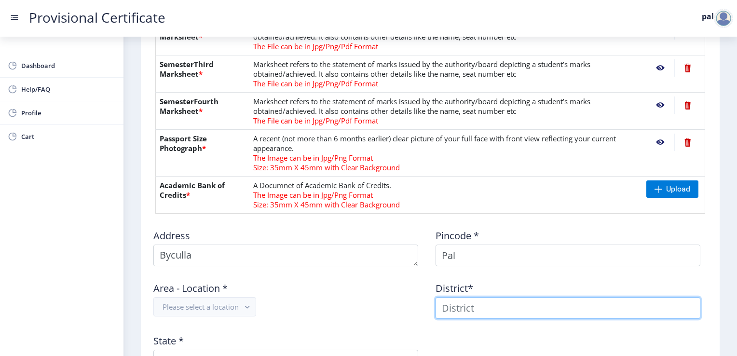
type input "Pal"
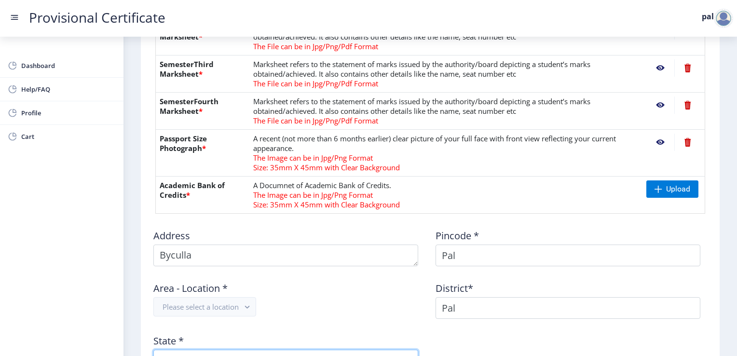
type input "[GEOGRAPHIC_DATA]"
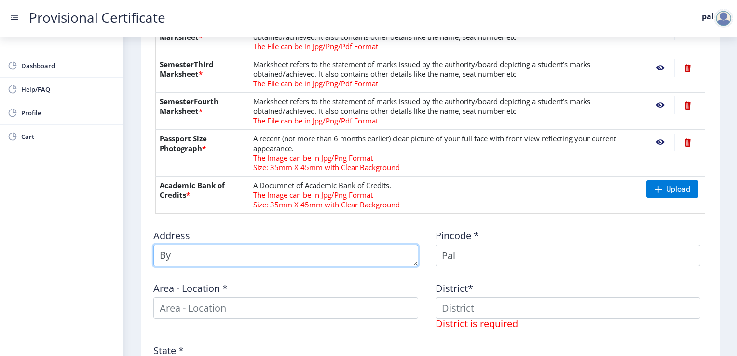
type textarea "B"
type textarea "[STREET_ADDRESS][PERSON_NAME][PERSON_NAME][PERSON_NAME][PERSON_NAME]"
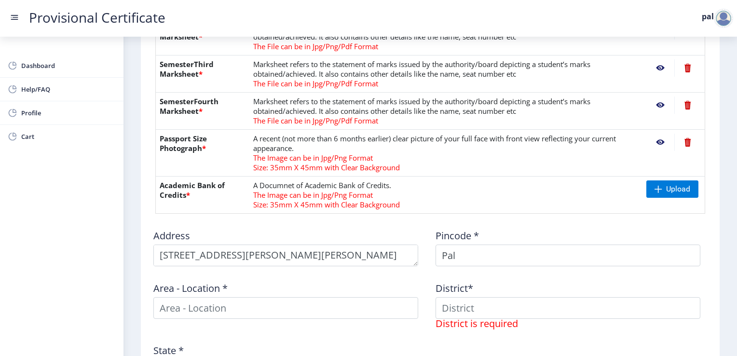
click at [479, 241] on div "Pincode * Pal" at bounding box center [572, 244] width 282 height 45
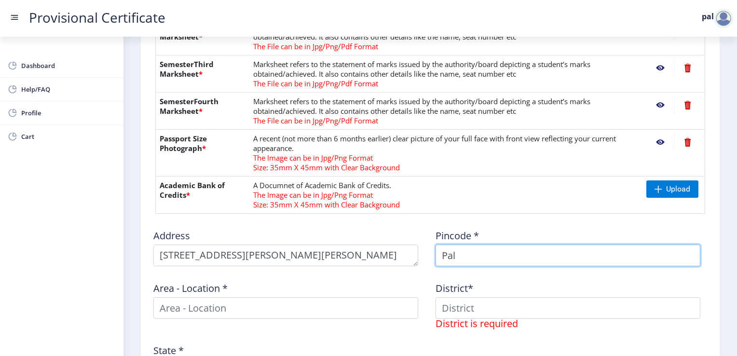
click at [471, 248] on input "Pal" at bounding box center [568, 256] width 265 height 22
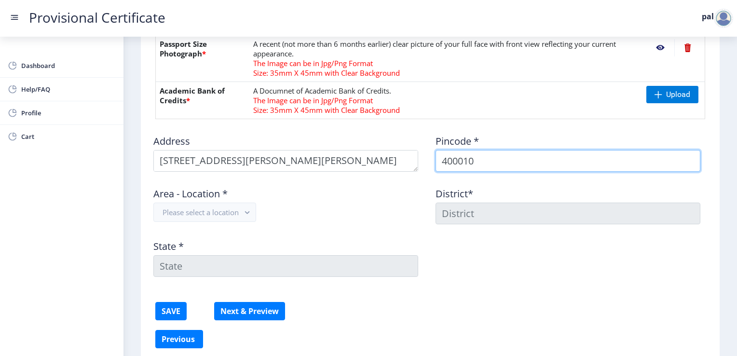
scroll to position [409, 0]
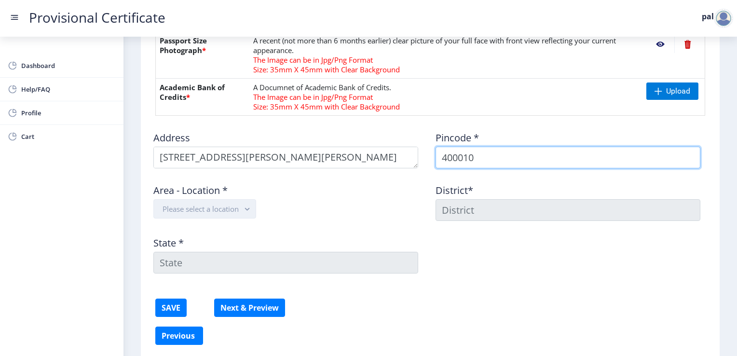
type input "400010"
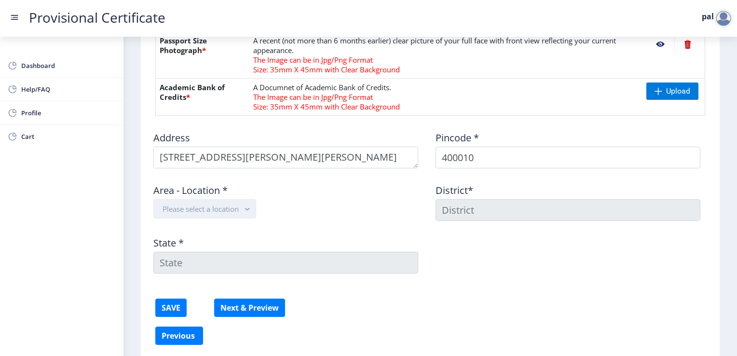
click at [245, 208] on rect "button" at bounding box center [247, 209] width 11 height 11
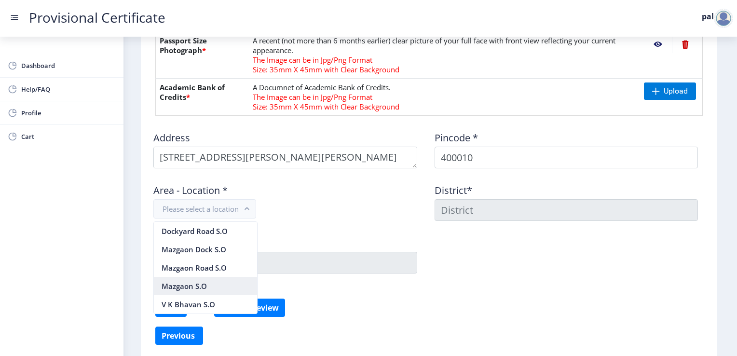
click at [218, 283] on nb-option "Mazgaon S.O" at bounding box center [205, 286] width 103 height 18
type input "[GEOGRAPHIC_DATA]"
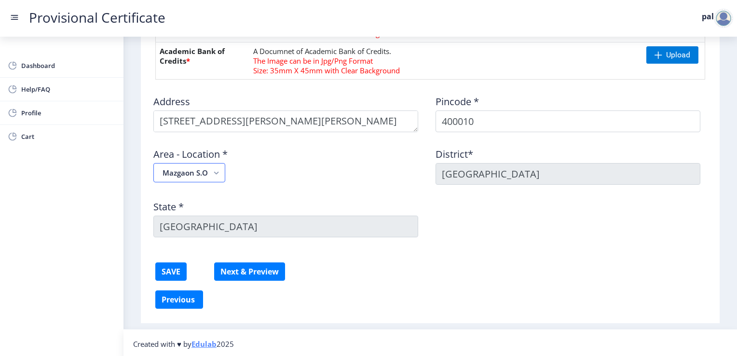
scroll to position [446, 0]
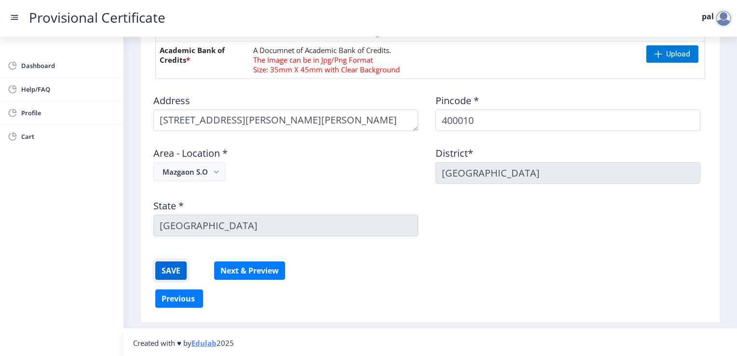
click at [173, 262] on button "SAVE" at bounding box center [170, 271] width 31 height 18
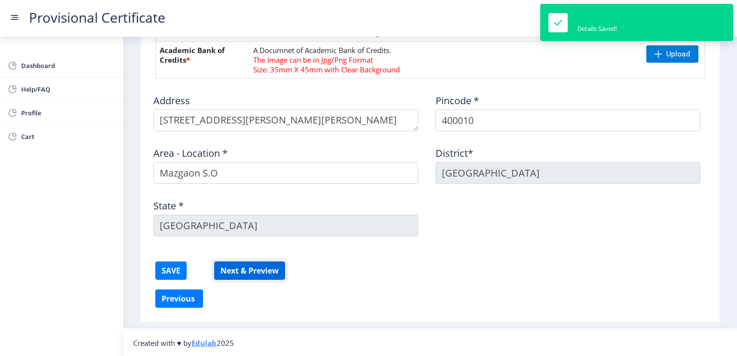
click at [250, 267] on button "Next & Preview" at bounding box center [249, 271] width 71 height 18
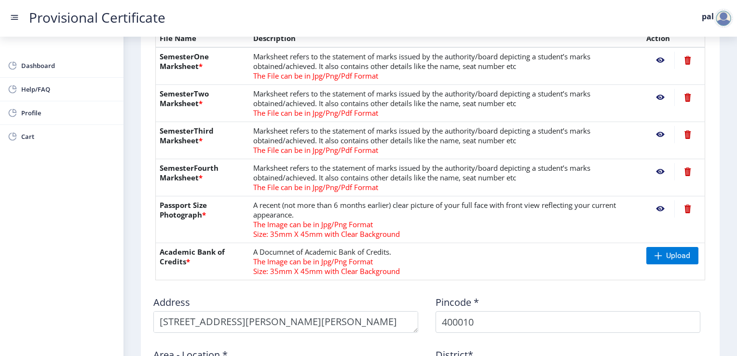
scroll to position [301, 0]
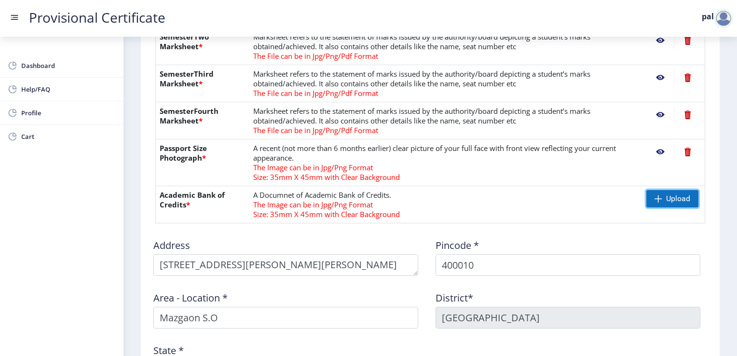
click at [681, 194] on span "Upload" at bounding box center [679, 199] width 24 height 10
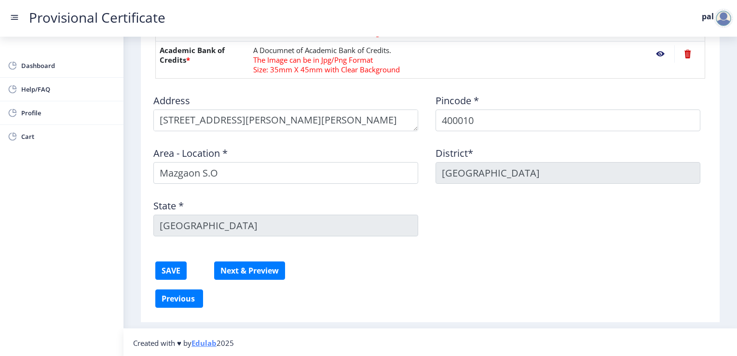
scroll to position [446, 0]
click at [263, 275] on button "Next & Preview" at bounding box center [249, 271] width 71 height 18
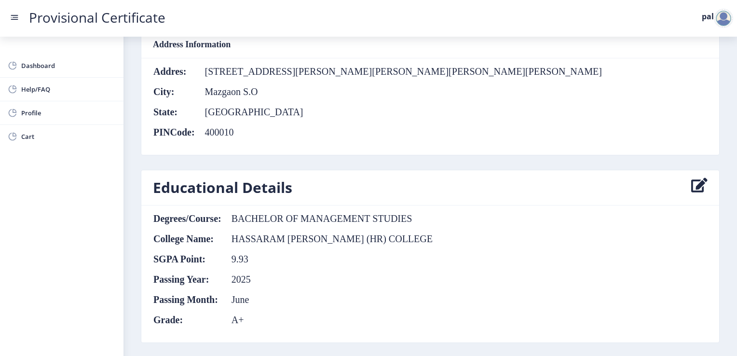
scroll to position [393, 0]
click at [249, 94] on td "Mazgaon S.O" at bounding box center [398, 92] width 407 height 11
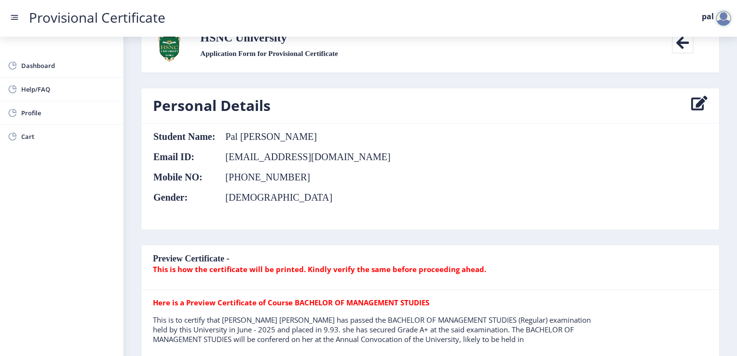
scroll to position [0, 0]
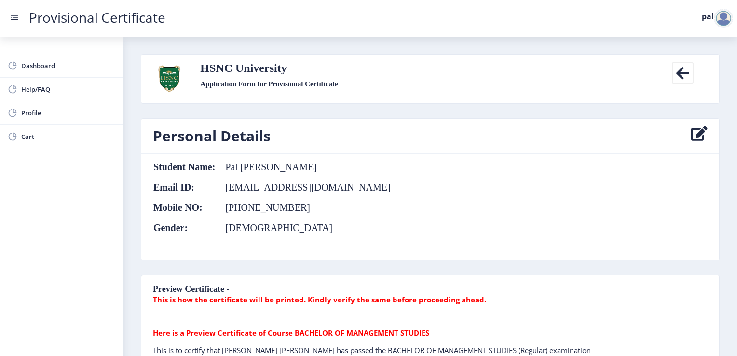
click at [683, 76] on icon at bounding box center [683, 73] width 22 height 22
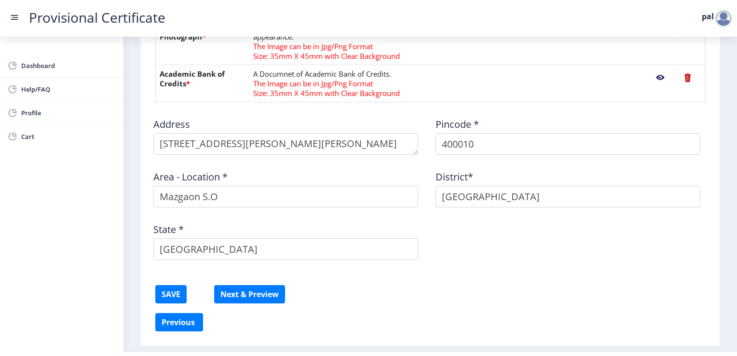
scroll to position [423, 0]
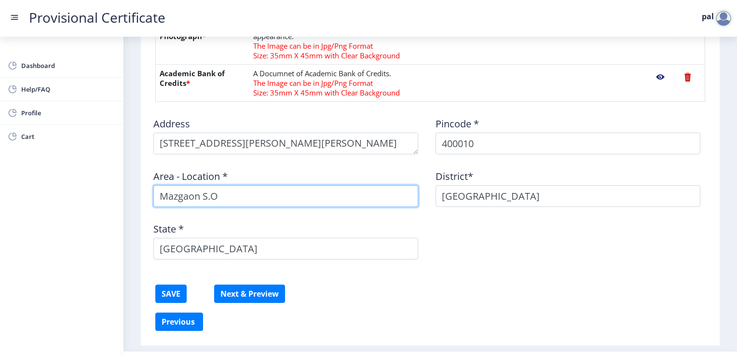
click at [317, 203] on input "Mazgaon S.O" at bounding box center [285, 196] width 265 height 22
type input "[GEOGRAPHIC_DATA]"
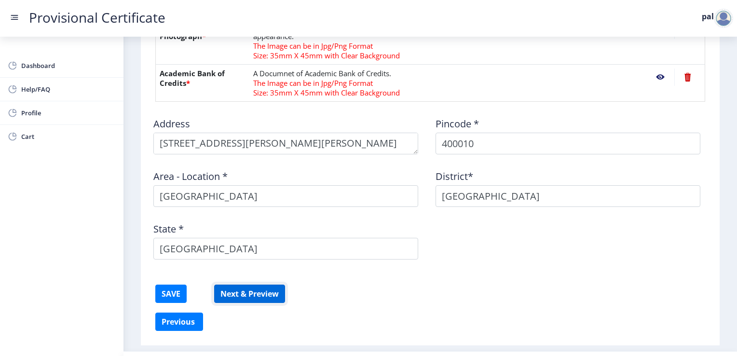
click at [253, 291] on button "Next & Preview" at bounding box center [249, 294] width 71 height 18
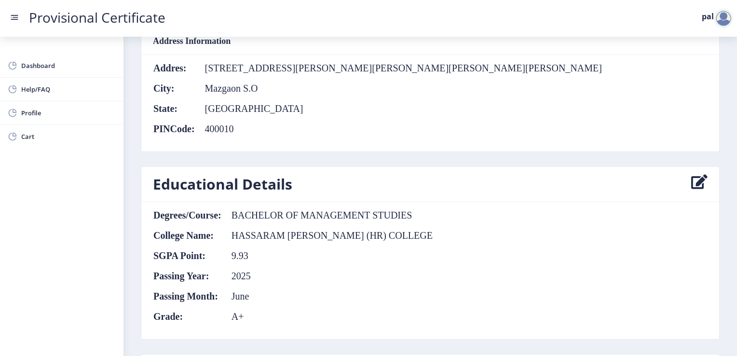
scroll to position [616, 0]
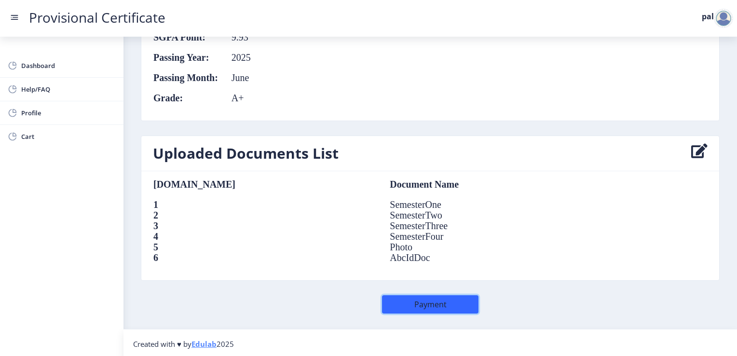
click at [412, 302] on button "Payment" at bounding box center [430, 304] width 97 height 18
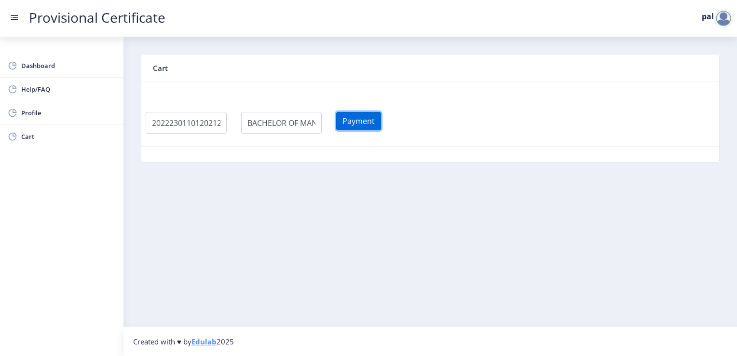
click at [381, 127] on button "Payment" at bounding box center [358, 121] width 45 height 18
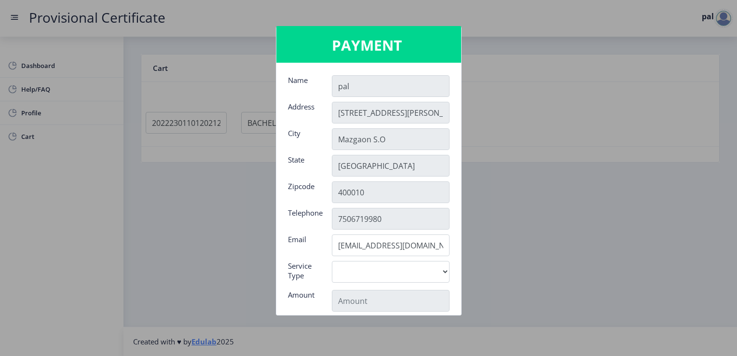
click at [351, 79] on input "pal" at bounding box center [391, 86] width 118 height 22
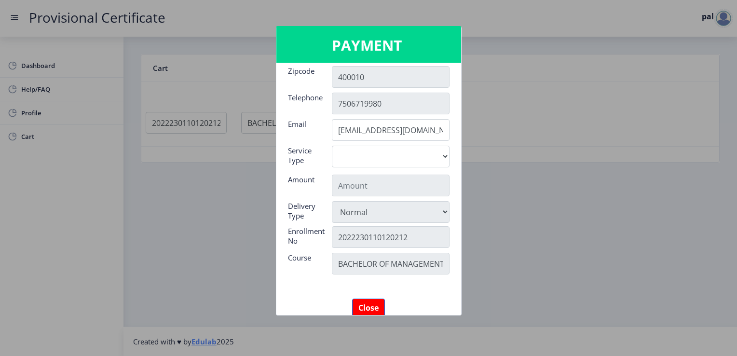
scroll to position [153, 0]
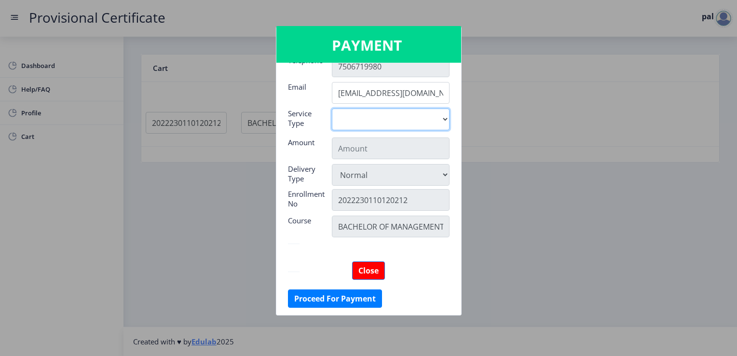
click at [413, 114] on select "Digital" at bounding box center [391, 120] width 118 height 22
select select "old"
click at [332, 109] on select "Digital" at bounding box center [391, 120] width 118 height 22
type input "795"
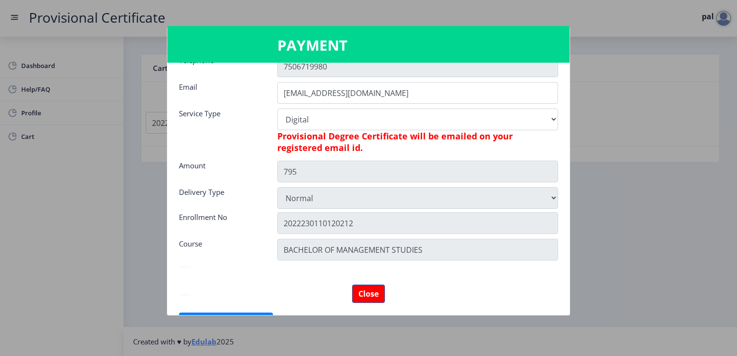
scroll to position [176, 0]
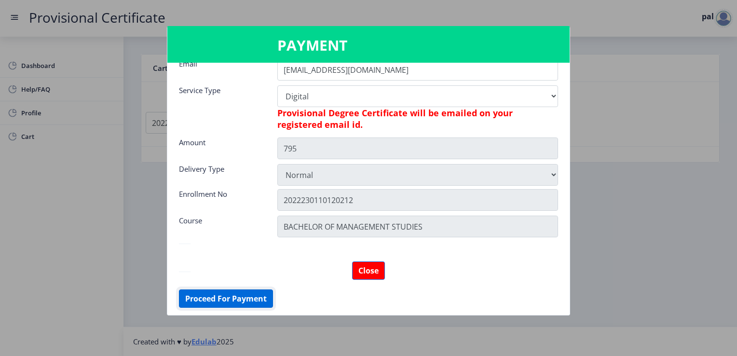
click at [266, 300] on button "Proceed For Payment" at bounding box center [226, 299] width 94 height 18
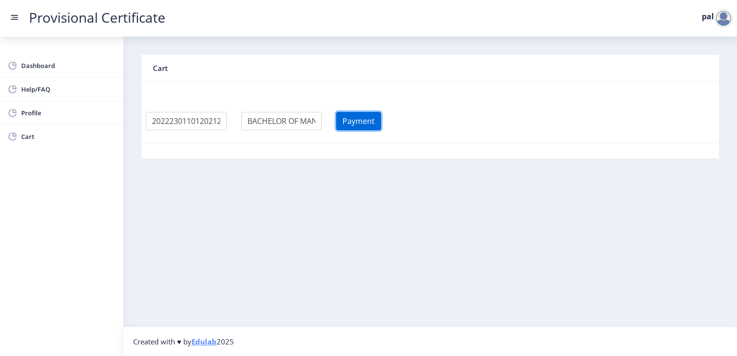
click at [364, 120] on button "Payment" at bounding box center [358, 121] width 45 height 18
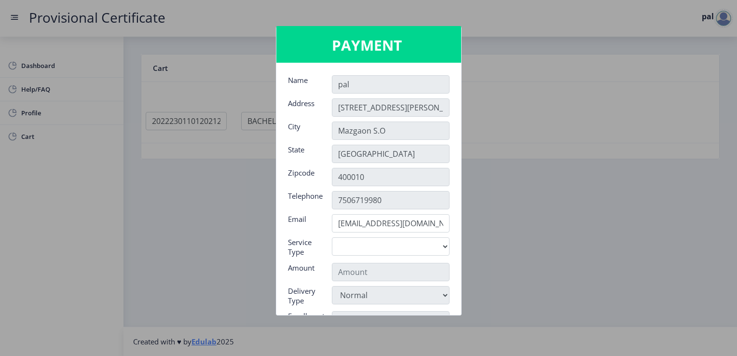
scroll to position [118, 0]
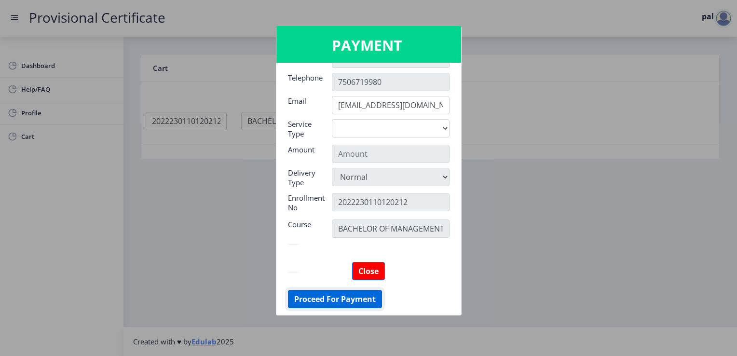
click at [363, 293] on button "Proceed For Payment" at bounding box center [335, 299] width 94 height 18
click at [342, 300] on button "Proceed For Payment" at bounding box center [335, 299] width 94 height 18
click at [354, 294] on button "Proceed For Payment" at bounding box center [335, 299] width 94 height 18
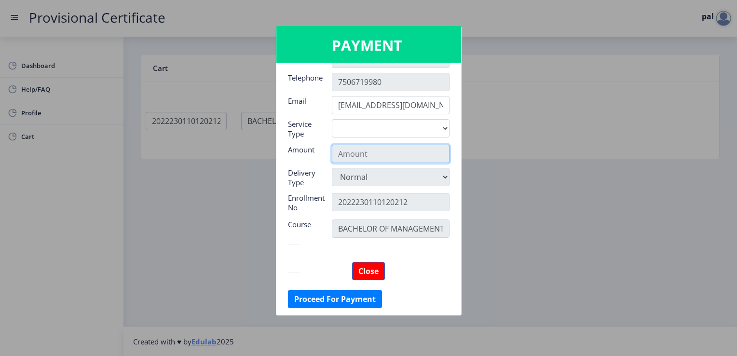
drag, startPoint x: 417, startPoint y: 144, endPoint x: 420, endPoint y: 128, distance: 16.4
click at [420, 128] on nb-card-body "Name pal Address 2803, Sumer Towe 5, Seth Motisha Lane, Byculla City Mazgaon S.…" at bounding box center [369, 189] width 185 height 252
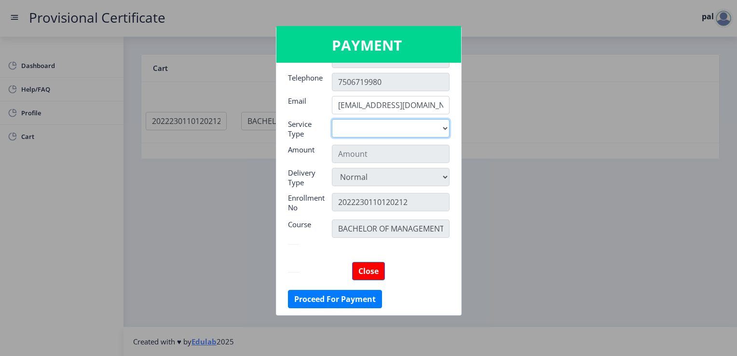
click at [420, 128] on select "Digital" at bounding box center [391, 128] width 118 height 18
select select "old"
click at [332, 119] on select "Digital" at bounding box center [391, 128] width 118 height 18
type input "795"
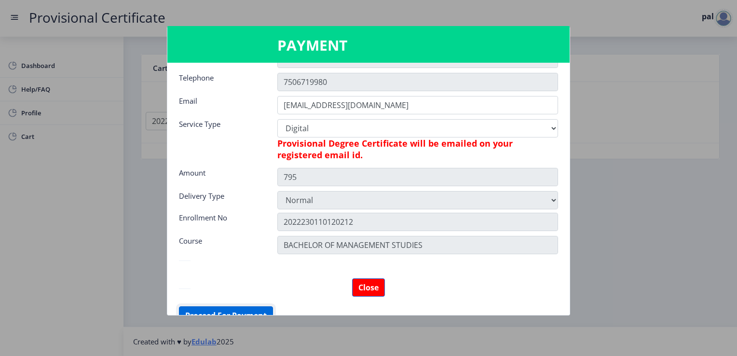
click at [251, 314] on button "Proceed For Payment" at bounding box center [226, 315] width 94 height 18
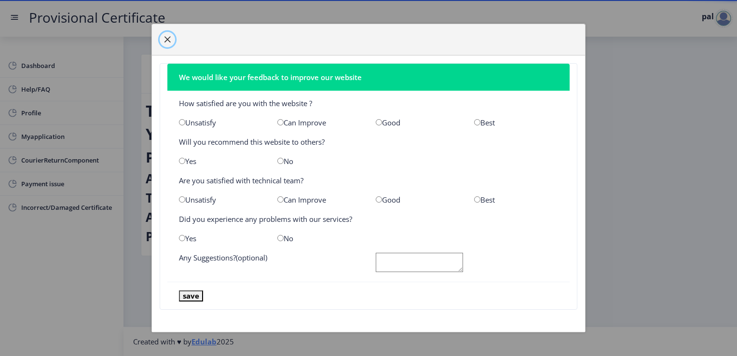
click at [171, 38] on button "button" at bounding box center [167, 39] width 15 height 15
